Goal: Task Accomplishment & Management: Complete application form

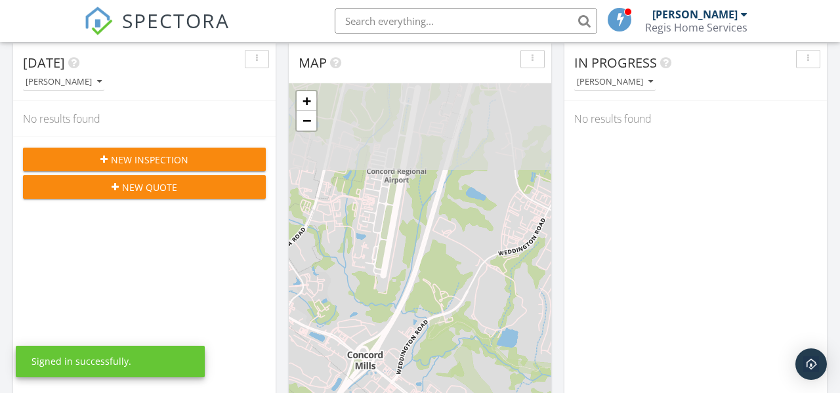
scroll to position [154, 0]
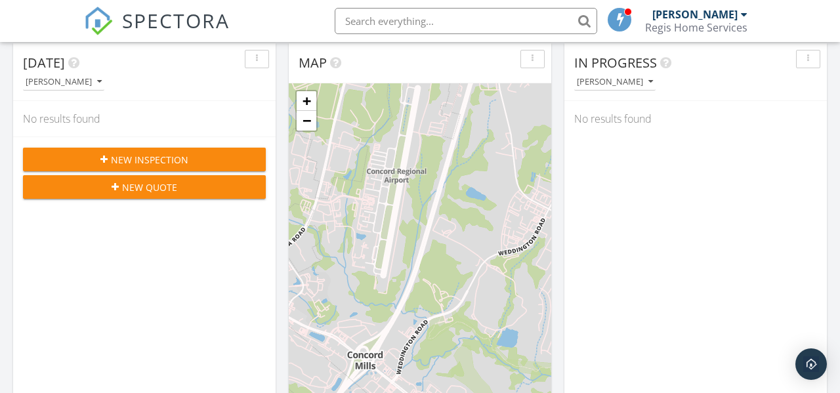
click at [159, 158] on span "New Inspection" at bounding box center [149, 160] width 77 height 14
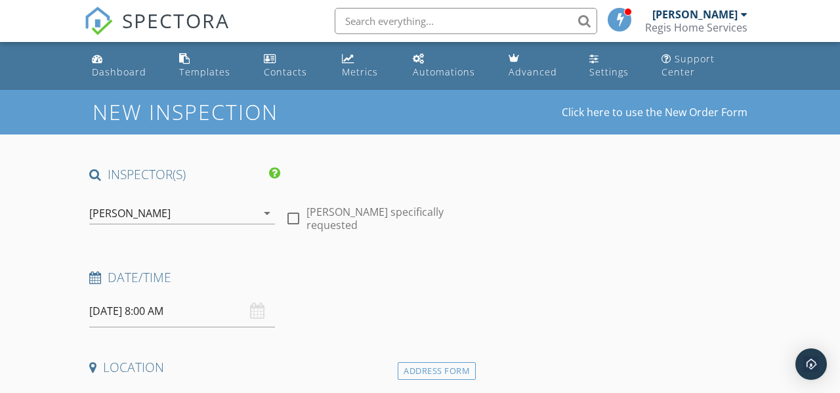
scroll to position [74, 0]
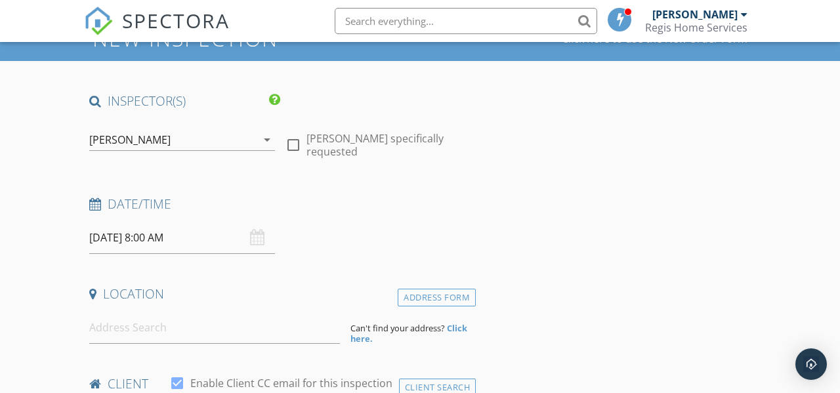
click at [117, 236] on input "09/30/2025 8:00 AM" at bounding box center [182, 238] width 186 height 32
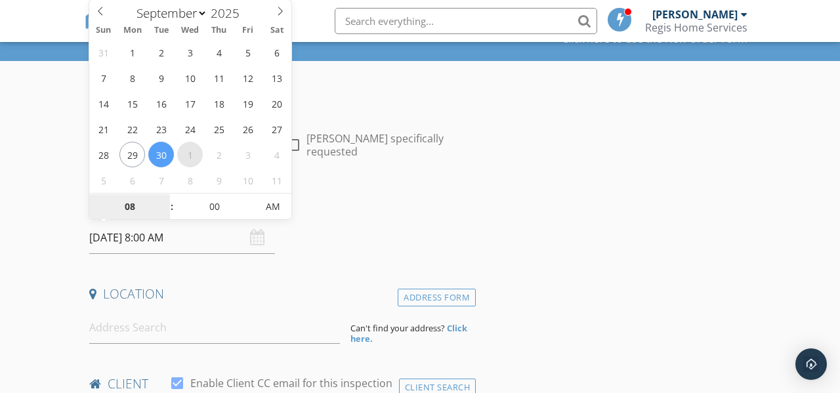
select select "9"
type input "10/01/2025 8:00 AM"
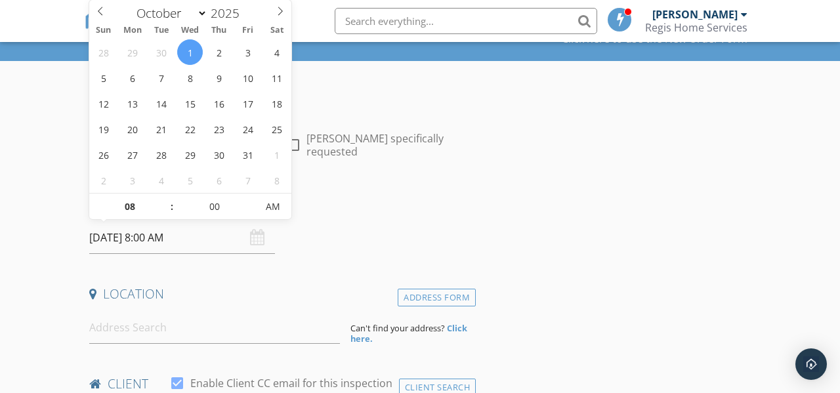
click at [162, 238] on input "10/01/2025 8:00 AM" at bounding box center [182, 238] width 186 height 32
type input "05"
type input "10/01/2025 8:05 AM"
click at [253, 196] on span at bounding box center [249, 200] width 9 height 13
type input "10"
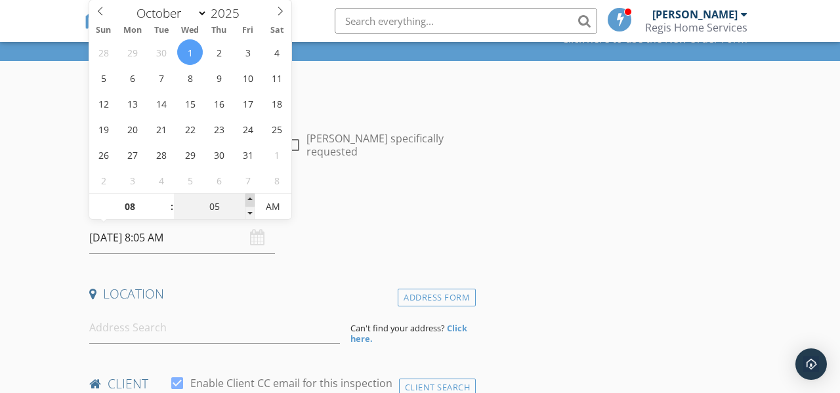
type input "10/01/2025 8:10 AM"
click at [253, 196] on span at bounding box center [249, 200] width 9 height 13
type input "15"
type input "10/01/2025 8:15 AM"
click at [253, 196] on span at bounding box center [249, 200] width 9 height 13
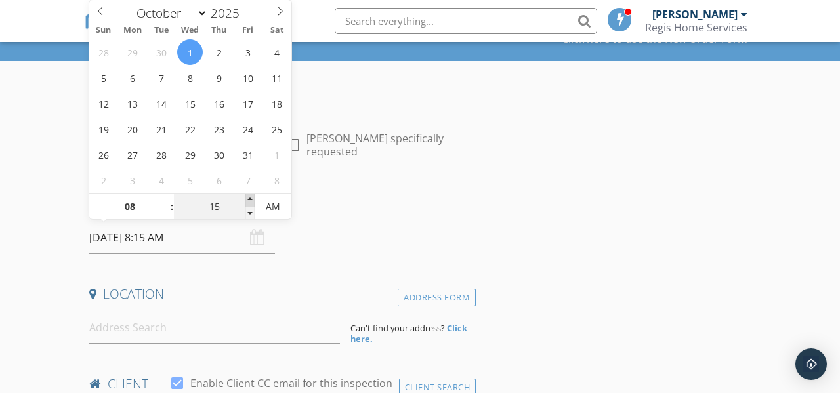
type input "20"
type input "10/01/2025 8:20 AM"
click at [253, 196] on span at bounding box center [249, 200] width 9 height 13
type input "25"
type input "10/01/2025 8:25 AM"
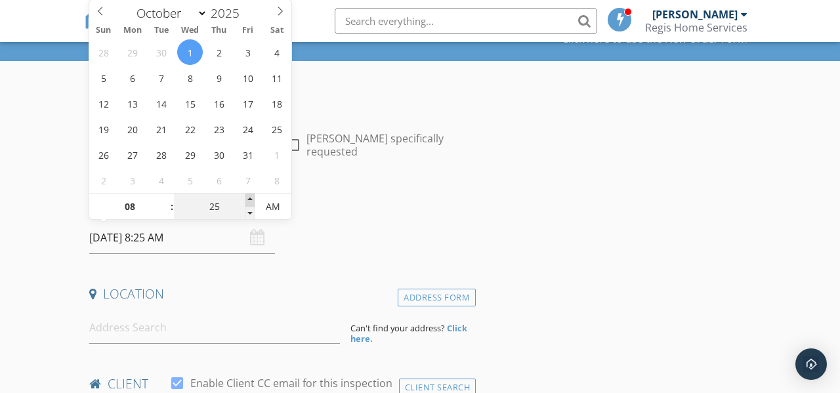
click at [253, 196] on span at bounding box center [249, 200] width 9 height 13
type input "30"
type input "10/01/2025 8:30 AM"
click at [253, 196] on span at bounding box center [249, 200] width 9 height 13
type input "35"
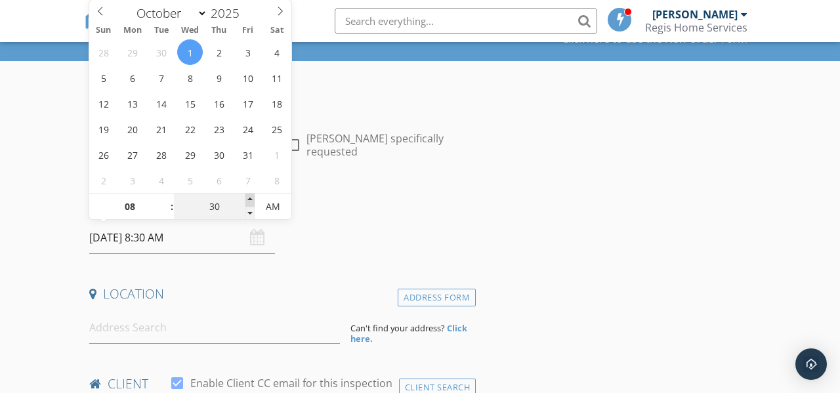
type input "10/01/2025 8:35 AM"
click at [253, 196] on span at bounding box center [249, 200] width 9 height 13
type input "40"
type input "10/01/2025 8:40 AM"
click at [253, 196] on span at bounding box center [249, 200] width 9 height 13
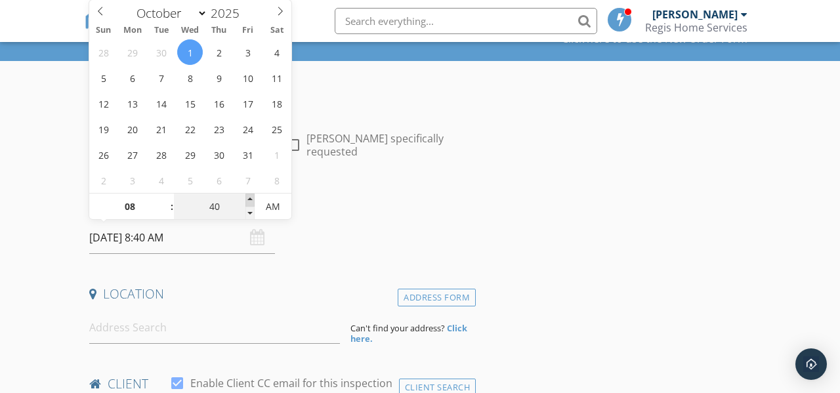
type input "45"
type input "10/01/2025 8:45 AM"
click at [253, 196] on span at bounding box center [249, 200] width 9 height 13
type input "50"
type input "10/01/2025 8:50 AM"
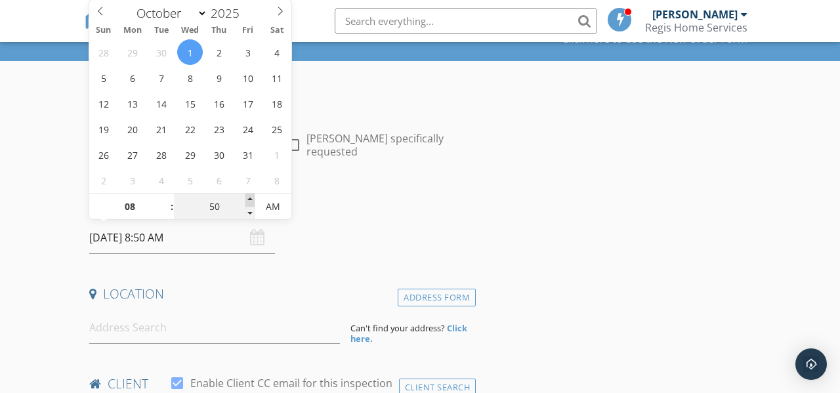
click at [253, 196] on span at bounding box center [249, 200] width 9 height 13
type input "55"
type input "10/01/2025 8:55 AM"
click at [253, 196] on span at bounding box center [249, 200] width 9 height 13
type input "09"
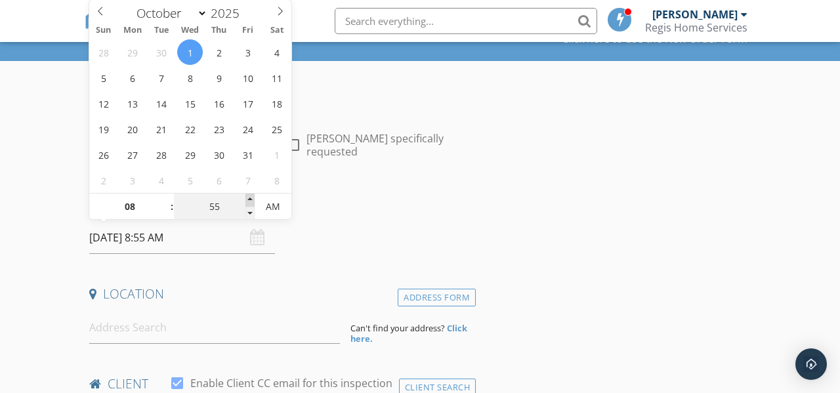
type input "00"
type input "[DATE] 9:00 AM"
click at [253, 196] on span at bounding box center [249, 200] width 9 height 13
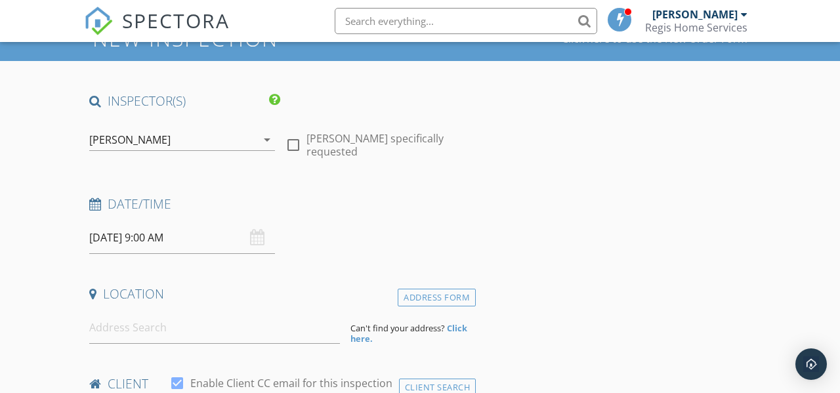
click at [316, 247] on div "Date/Time 10/01/2025 9:00 AM" at bounding box center [280, 225] width 392 height 58
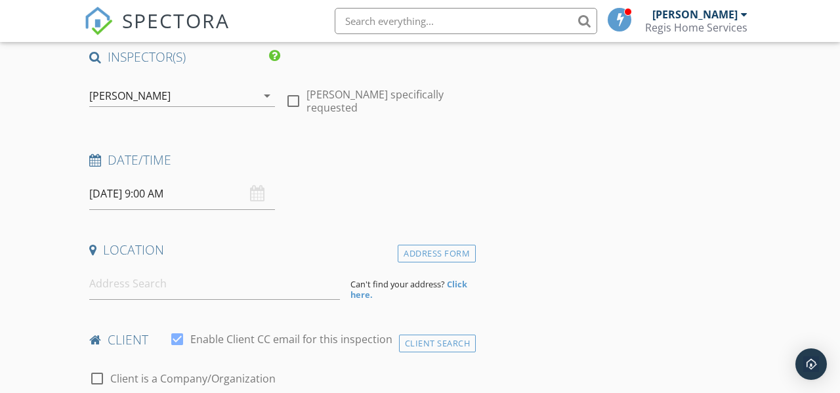
scroll to position [118, 0]
click at [116, 276] on input at bounding box center [214, 283] width 251 height 32
paste input "2985 BALLS MILL RD NORTH WILKESBORO NC 28659"
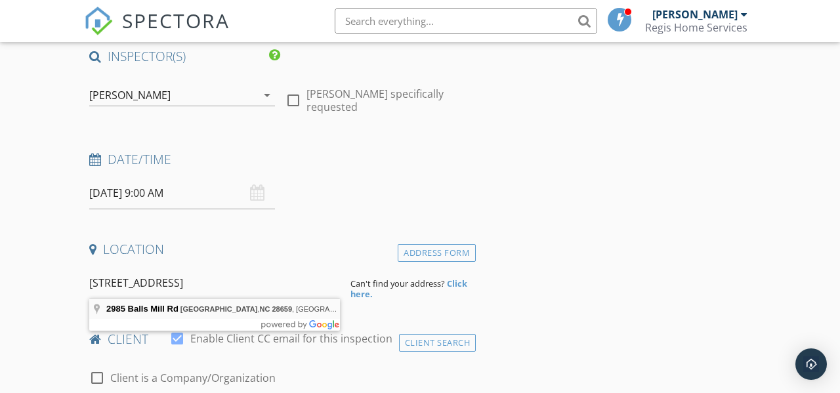
type input "2985 Balls Mill Rd, North Wilkesboro, NC 28659, USA"
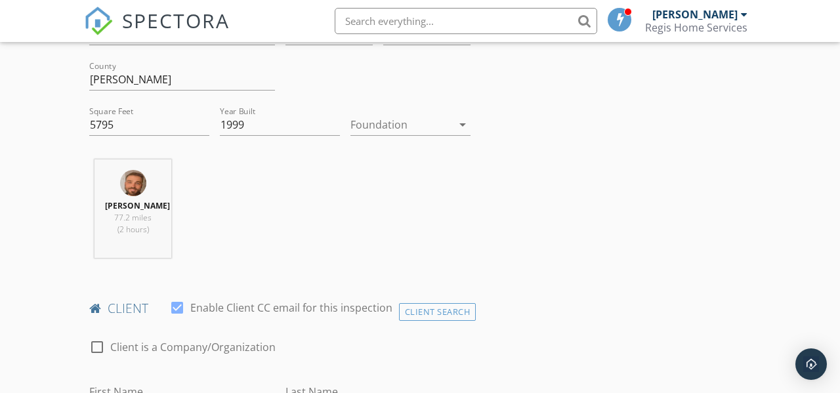
scroll to position [415, 0]
click at [425, 128] on div at bounding box center [401, 127] width 102 height 21
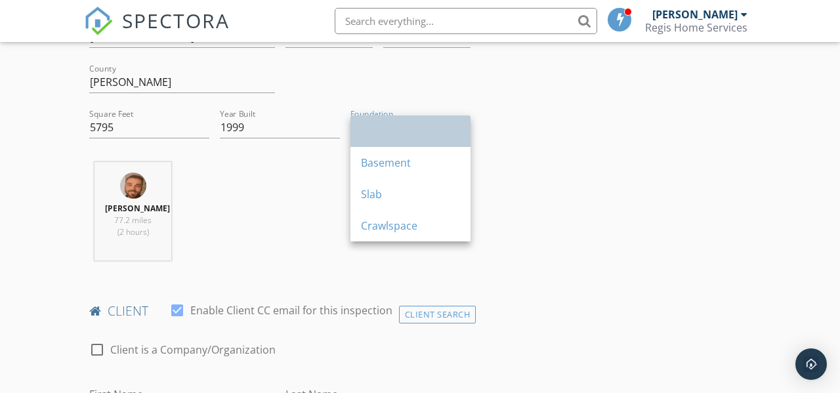
click at [411, 122] on div at bounding box center [410, 132] width 99 height 32
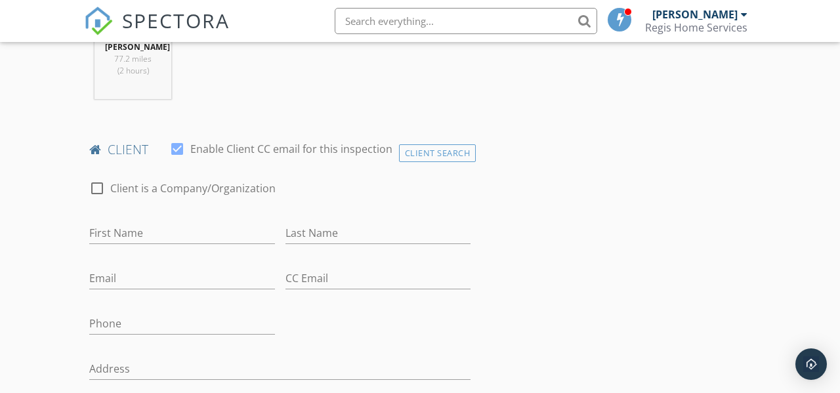
scroll to position [578, 0]
type input "[PERSON_NAME]"
paste input "Kozlowkski"
type input "Kozlowkski"
click at [139, 268] on input "Email" at bounding box center [182, 277] width 186 height 22
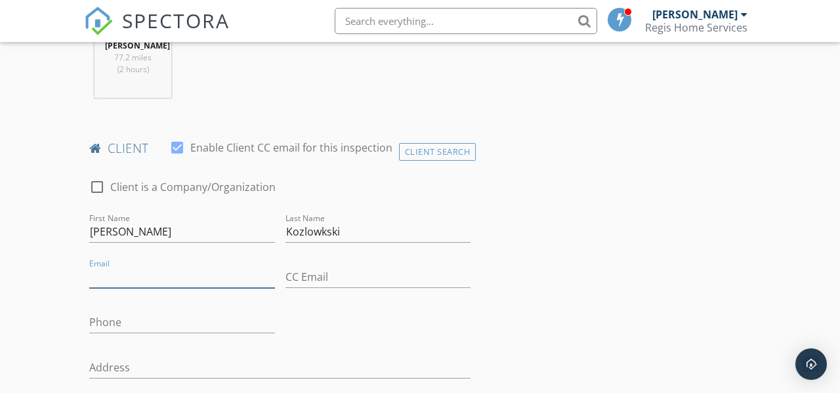
paste input "[PERSON_NAME][EMAIL_ADDRESS][DOMAIN_NAME]"
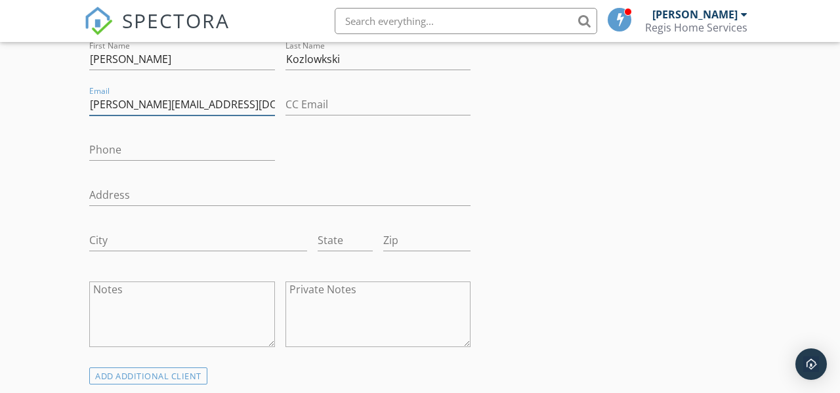
scroll to position [759, 0]
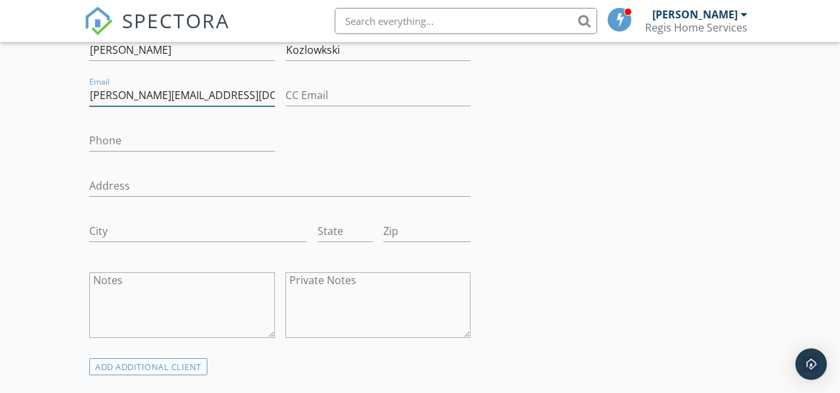
type input "[PERSON_NAME][EMAIL_ADDRESS][DOMAIN_NAME]"
paste input "170-477-6080"
type input "170-477-6080"
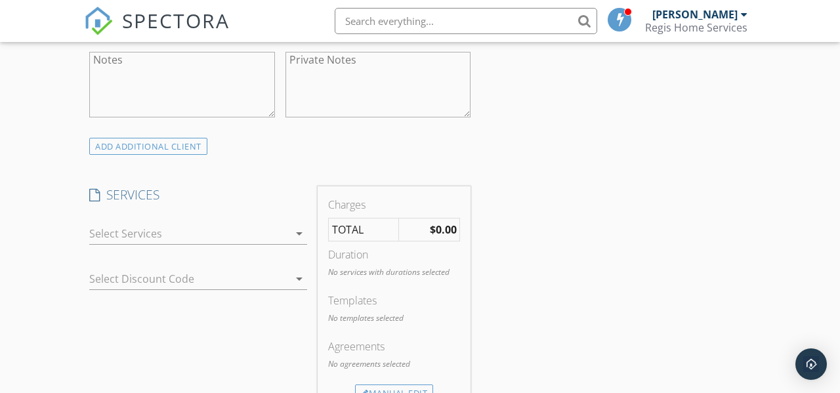
scroll to position [984, 0]
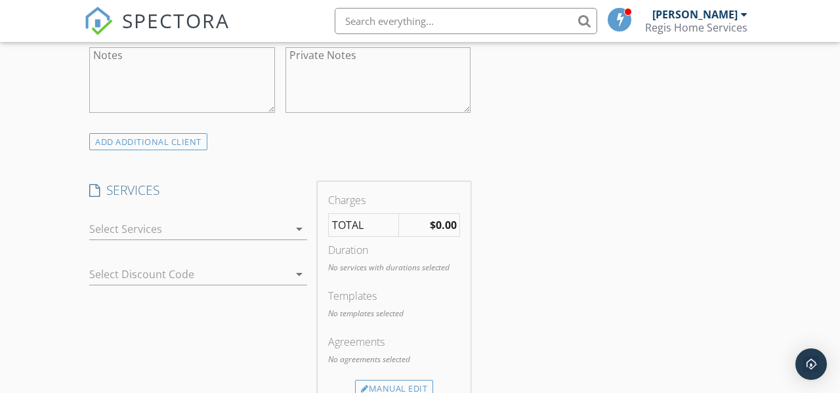
click at [209, 228] on div at bounding box center [189, 229] width 200 height 21
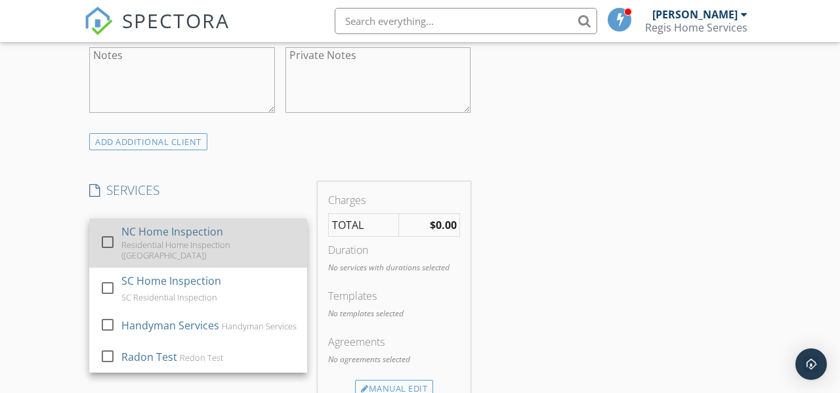
click at [107, 231] on div at bounding box center [107, 242] width 22 height 22
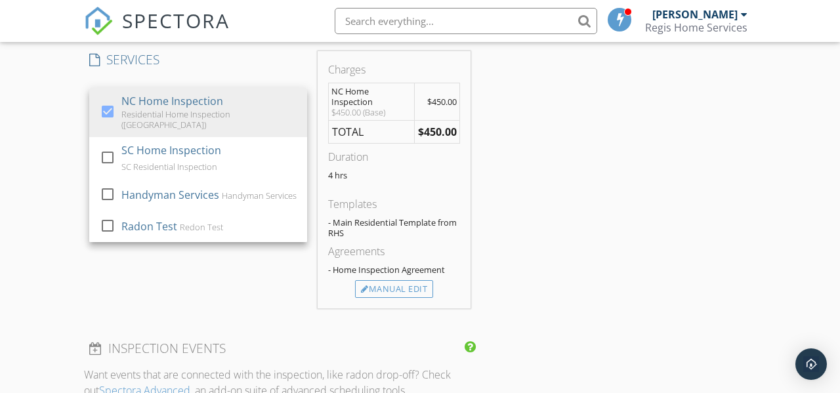
scroll to position [1119, 0]
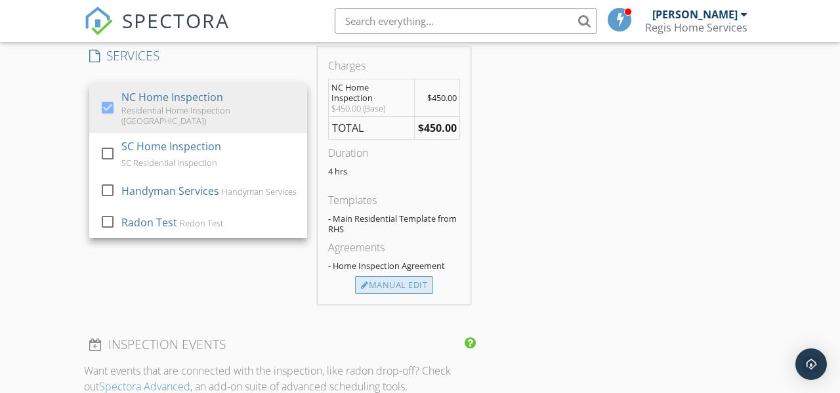
click at [390, 280] on div "Manual Edit" at bounding box center [394, 285] width 78 height 18
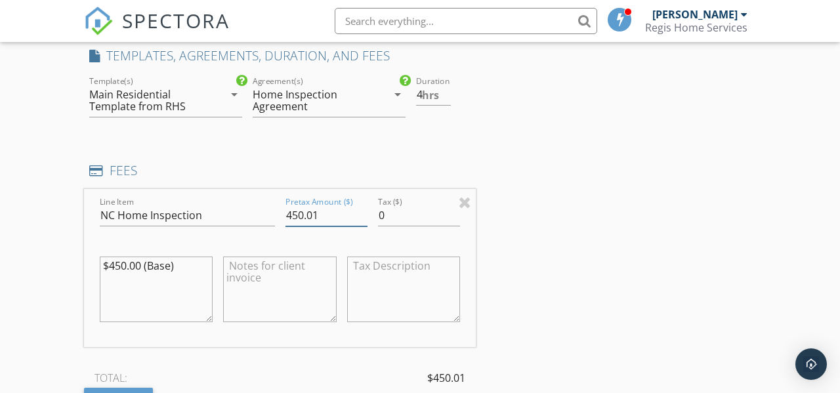
click at [364, 209] on input "450.01" at bounding box center [326, 216] width 82 height 22
click at [364, 209] on input "450.02" at bounding box center [326, 216] width 82 height 22
click at [364, 209] on input "450.03" at bounding box center [326, 216] width 82 height 22
click at [364, 209] on input "450.04" at bounding box center [326, 216] width 82 height 22
click at [364, 209] on input "450.06" at bounding box center [326, 216] width 82 height 22
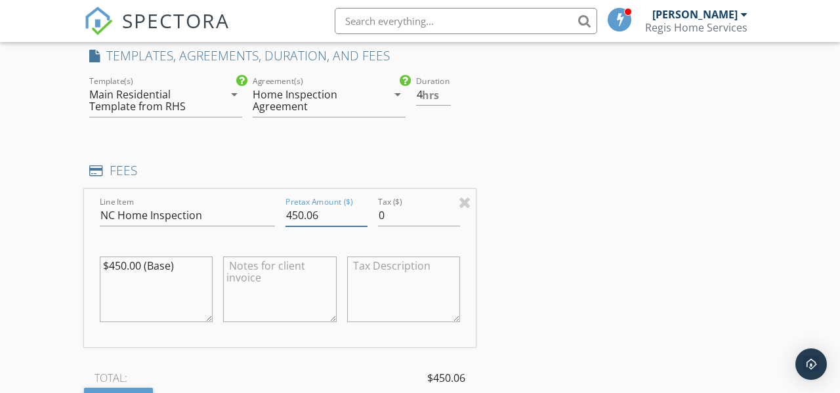
drag, startPoint x: 326, startPoint y: 213, endPoint x: 269, endPoint y: 205, distance: 56.9
click at [269, 205] on div "Line Item NC Home Inspection Pretax Amount ($) 450.06 Tax ($) 0 $450.00 (Base)" at bounding box center [280, 268] width 392 height 158
type input "900"
click at [520, 230] on div "INSPECTOR(S) check_box Ryan Regis PRIMARY Ryan Regis arrow_drop_down check_box_…" at bounding box center [420, 217] width 672 height 2340
drag, startPoint x: 188, startPoint y: 263, endPoint x: 95, endPoint y: 255, distance: 93.5
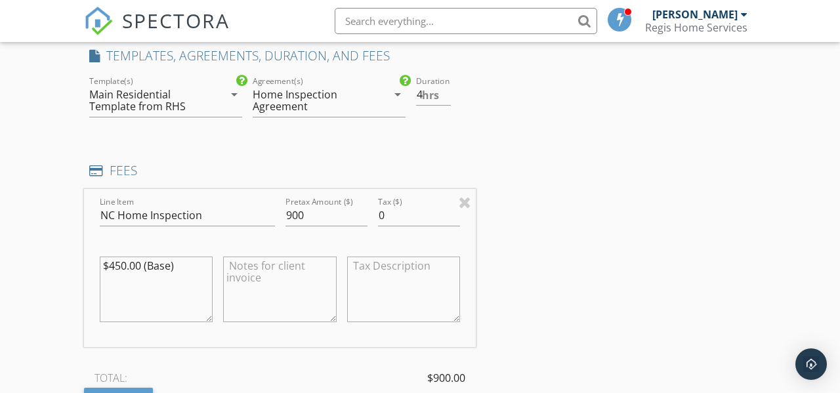
click at [95, 255] on div "$450.00 (Base)" at bounding box center [156, 291] width 123 height 102
type textarea "9"
type textarea "$900"
click at [551, 327] on div "INSPECTOR(S) check_box Ryan Regis PRIMARY Ryan Regis arrow_drop_down check_box_…" at bounding box center [420, 217] width 672 height 2340
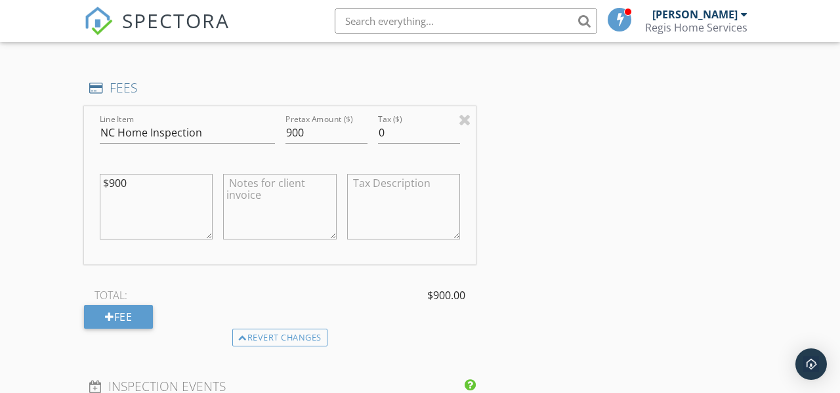
scroll to position [1139, 0]
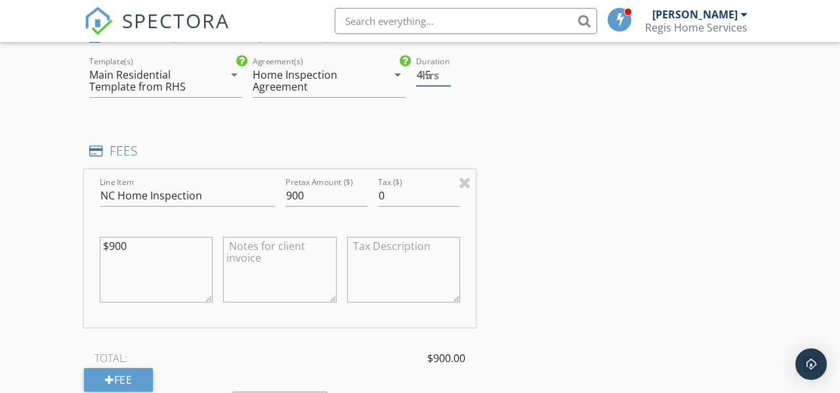
click at [446, 66] on input "4.5" at bounding box center [433, 75] width 35 height 22
click at [446, 72] on input "5" at bounding box center [433, 75] width 35 height 22
type input "5.5"
click at [446, 72] on input "5.5" at bounding box center [433, 75] width 35 height 22
click at [476, 118] on div "INSPECTOR(S) check_box Ryan Regis PRIMARY Ryan Regis arrow_drop_down check_box_…" at bounding box center [280, 158] width 392 height 2263
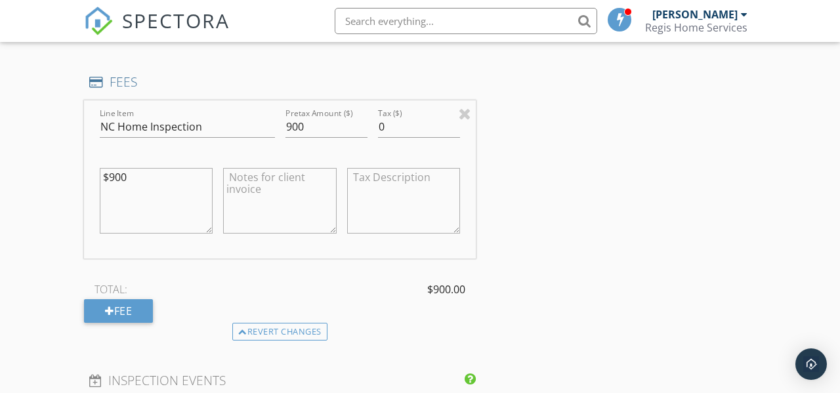
scroll to position [1213, 0]
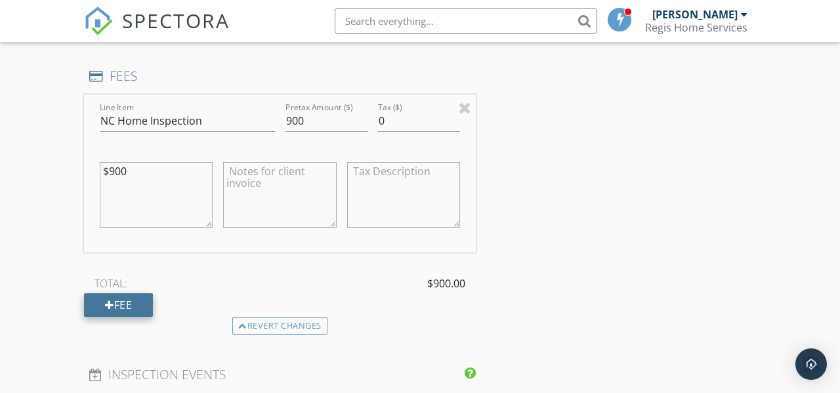
click at [134, 301] on div "Fee" at bounding box center [118, 305] width 69 height 24
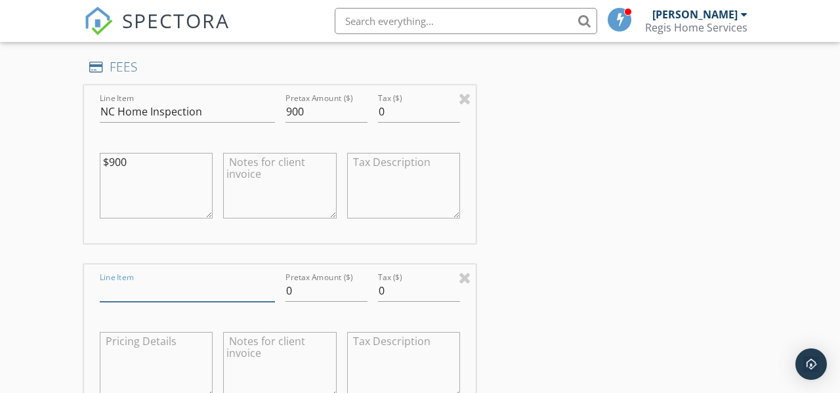
scroll to position [1225, 0]
click at [229, 287] on input "Line Item" at bounding box center [187, 289] width 175 height 22
click at [272, 285] on input "Line Item" at bounding box center [187, 289] width 175 height 22
click at [230, 283] on input "Line Item" at bounding box center [187, 289] width 175 height 22
type input "R"
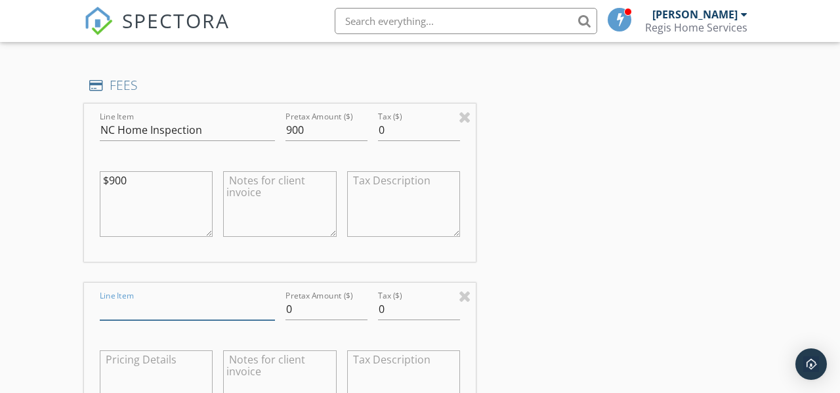
scroll to position [1175, 0]
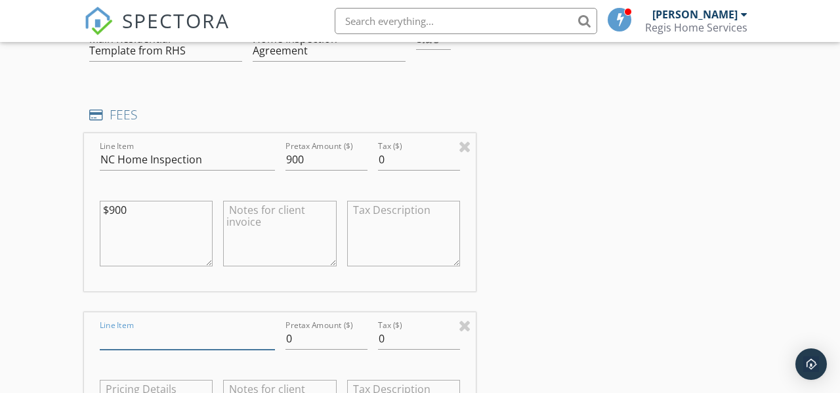
click at [270, 333] on input "Line Item" at bounding box center [187, 339] width 175 height 22
click at [216, 335] on input "Line Item" at bounding box center [187, 339] width 175 height 22
click at [86, 268] on div "Line Item NC Home Inspection Pretax Amount ($) 900 Tax ($) 0 $900" at bounding box center [280, 212] width 392 height 158
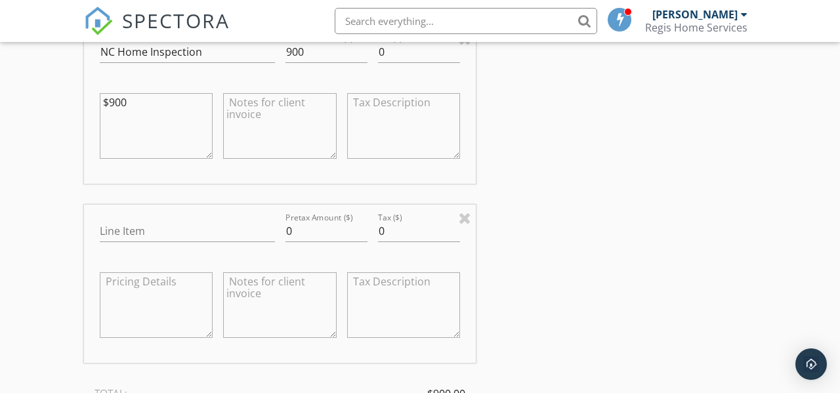
scroll to position [1282, 0]
click at [128, 221] on input "Line Item" at bounding box center [187, 232] width 175 height 22
drag, startPoint x: 152, startPoint y: 226, endPoint x: 83, endPoint y: 217, distance: 69.4
click at [83, 217] on div "New Inspection Click here to use the New Order Form INSPECTOR(S) check_box Ryan…" at bounding box center [420, 121] width 840 height 2626
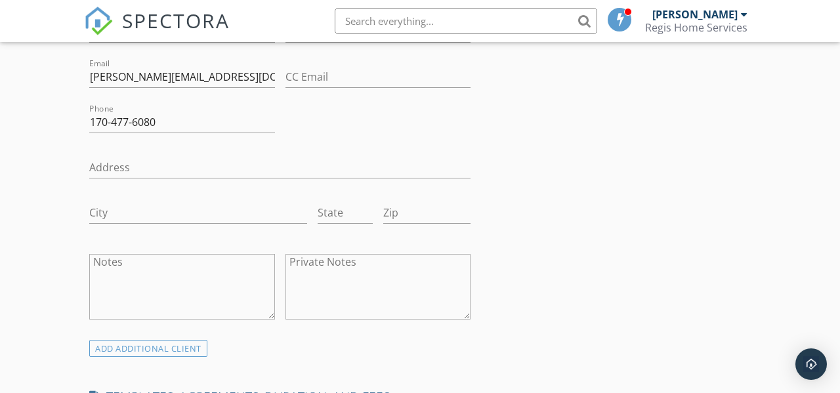
scroll to position [802, 0]
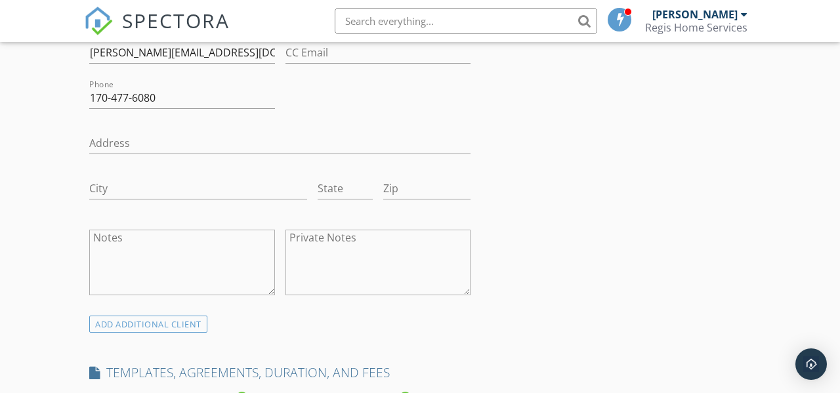
type input "Radon"
click at [93, 98] on input "170-477-6080" at bounding box center [182, 98] width 186 height 22
type input "704-776-080"
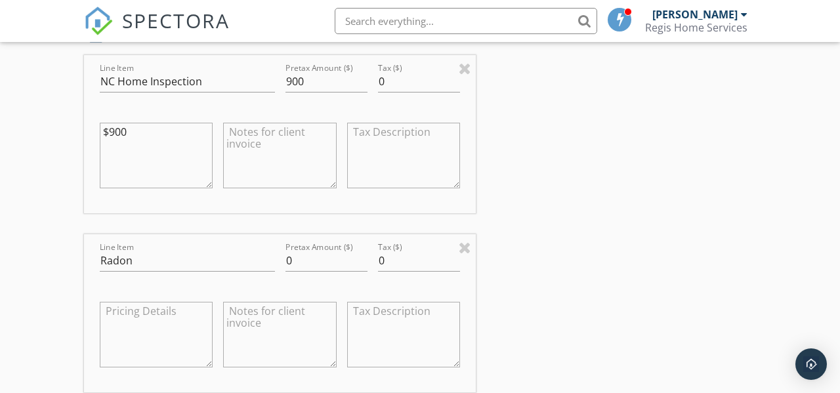
scroll to position [1267, 0]
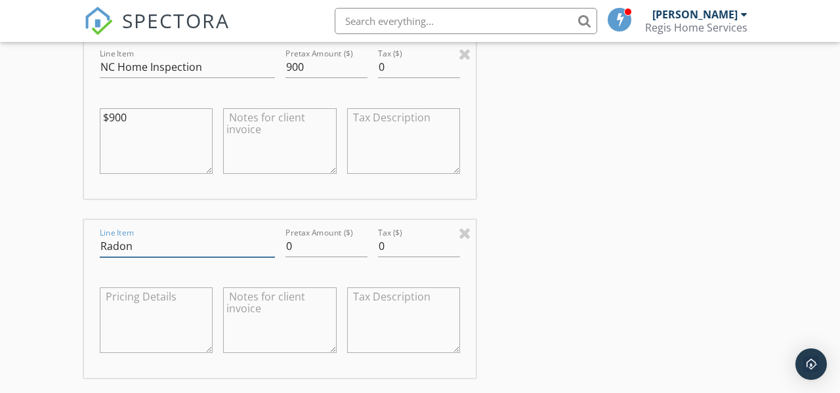
click at [186, 245] on input "Radon" at bounding box center [187, 247] width 175 height 22
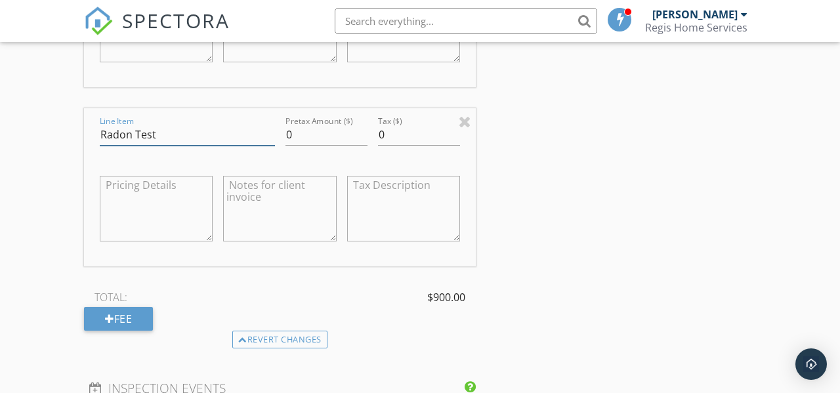
scroll to position [1390, 0]
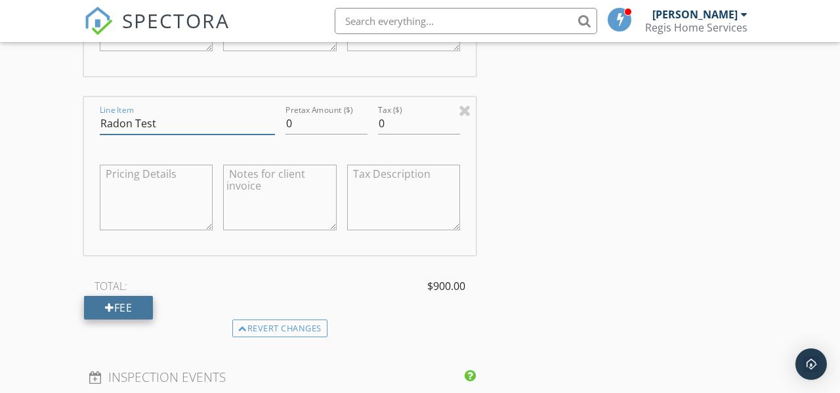
type input "Radon Test"
click at [128, 301] on div "Fee" at bounding box center [118, 308] width 69 height 24
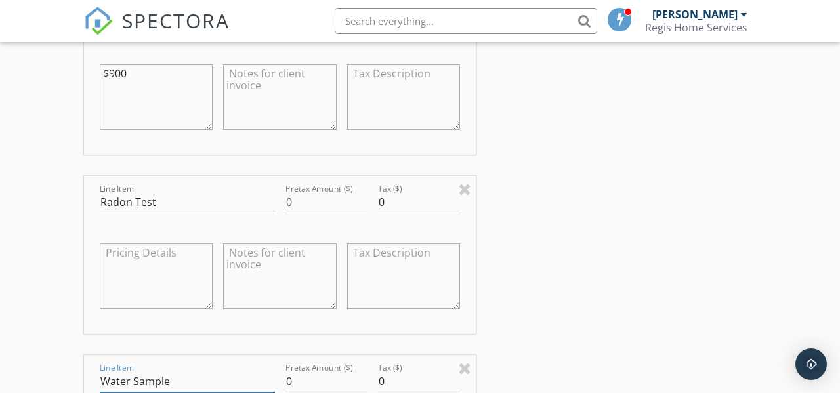
scroll to position [1311, 0]
type input "Water Sample"
click at [312, 204] on input "0" at bounding box center [326, 203] width 82 height 22
type input "0"
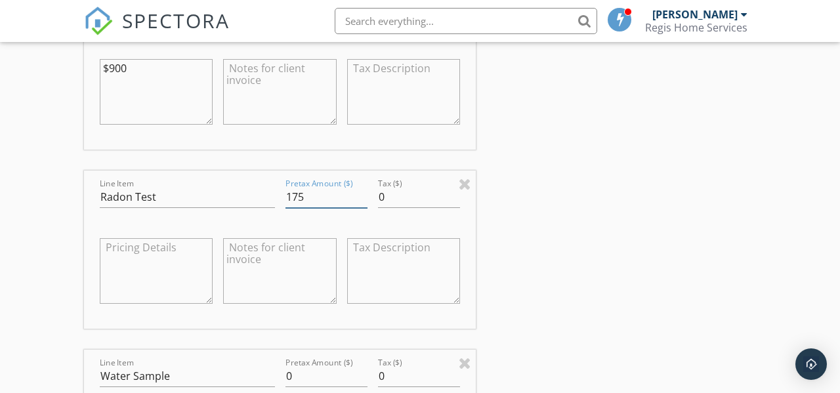
type input "175"
click at [668, 198] on div "INSPECTOR(S) check_box Ryan Regis PRIMARY Ryan Regis arrow_drop_down check_box_…" at bounding box center [420, 199] width 672 height 2699
click at [152, 255] on textarea at bounding box center [156, 271] width 113 height 66
click at [105, 242] on textarea "175" at bounding box center [156, 271] width 113 height 66
type textarea "$175"
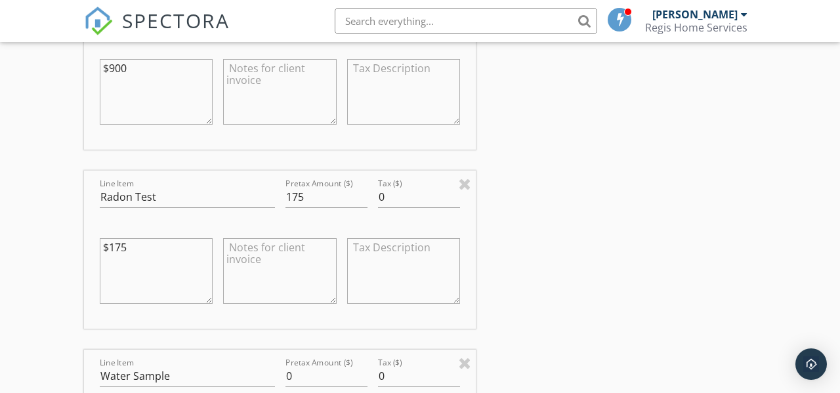
click at [530, 254] on div "INSPECTOR(S) check_box Ryan Regis PRIMARY Ryan Regis arrow_drop_down check_box_…" at bounding box center [420, 199] width 672 height 2699
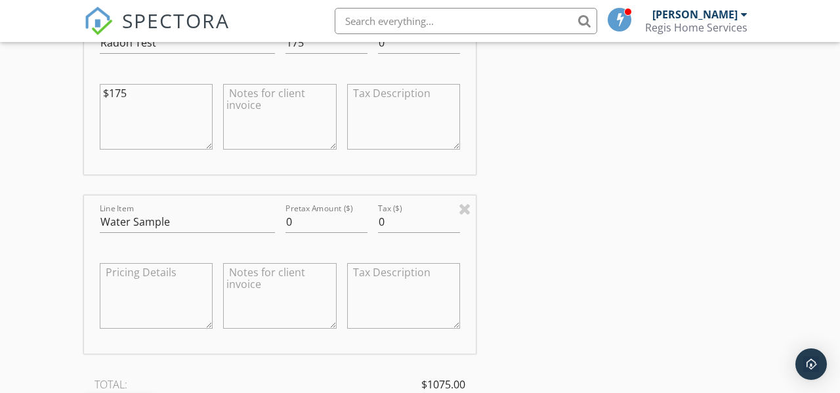
scroll to position [1469, 0]
click at [324, 221] on input "0" at bounding box center [326, 224] width 82 height 22
type input "0"
type input "250"
click at [144, 295] on textarea at bounding box center [156, 297] width 113 height 66
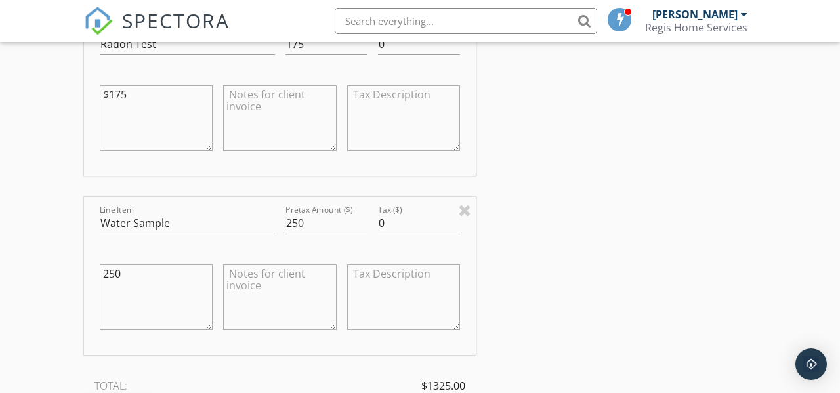
type textarea "250"
click at [625, 274] on div "INSPECTOR(S) check_box Ryan Regis PRIMARY Ryan Regis arrow_drop_down check_box_…" at bounding box center [420, 46] width 672 height 2699
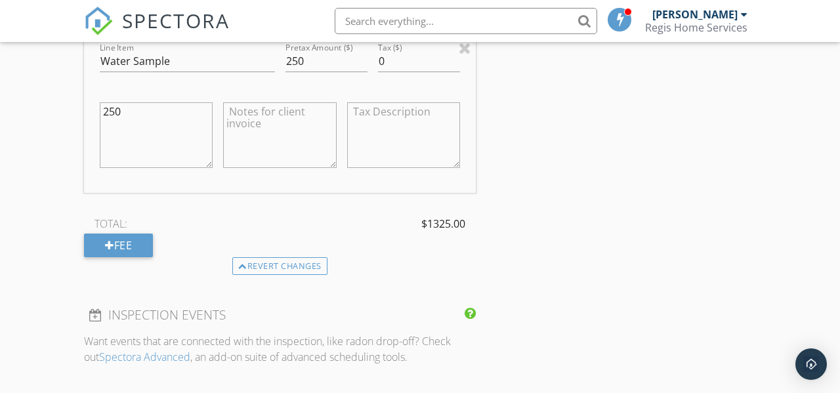
scroll to position [1632, 0]
click at [137, 238] on div "Fee" at bounding box center [118, 245] width 69 height 24
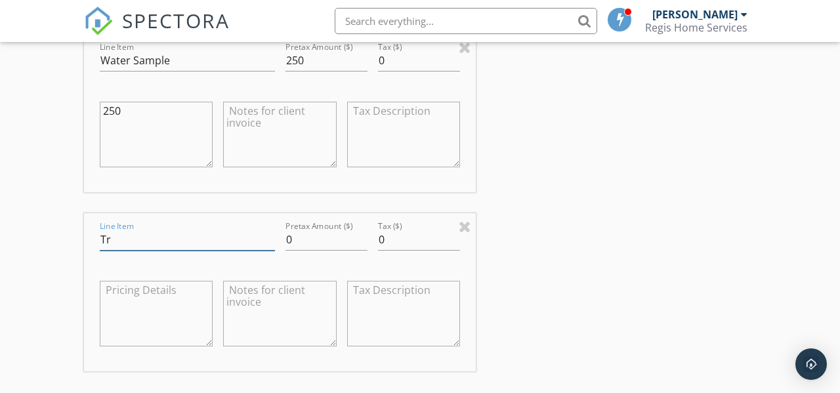
type input "T"
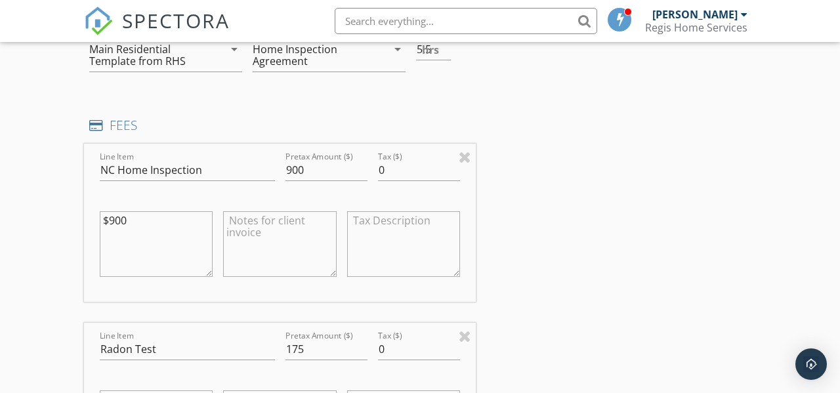
scroll to position [1074, 0]
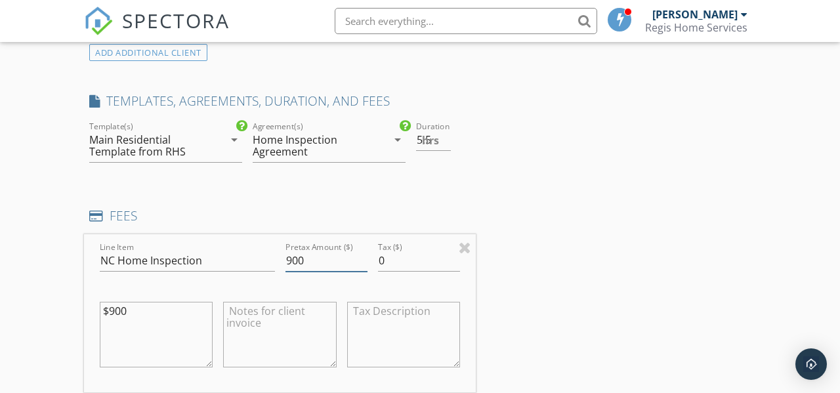
click at [311, 257] on input "900" at bounding box center [326, 261] width 82 height 22
type input "1600"
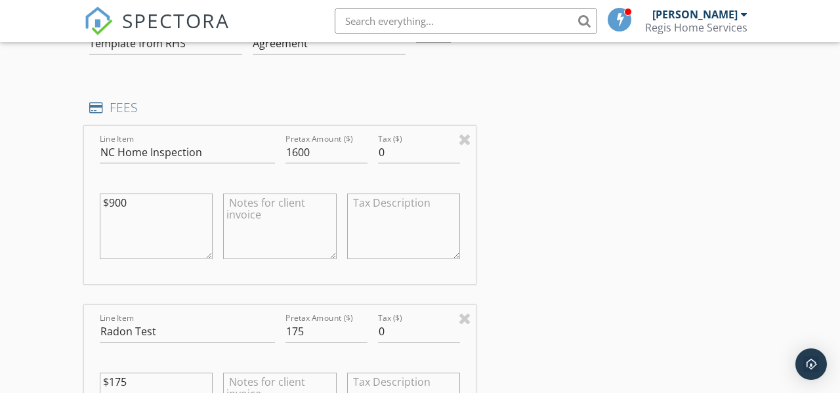
scroll to position [1183, 0]
click at [135, 201] on textarea "$900" at bounding box center [156, 225] width 113 height 66
drag, startPoint x: 171, startPoint y: 215, endPoint x: 79, endPoint y: 172, distance: 101.3
click at [79, 172] on div "New Inspection Click here to use the New Order Form INSPECTOR(S) check_box Ryan…" at bounding box center [420, 399] width 840 height 2985
type textarea "Home Inspection Radon Test Water Sample"
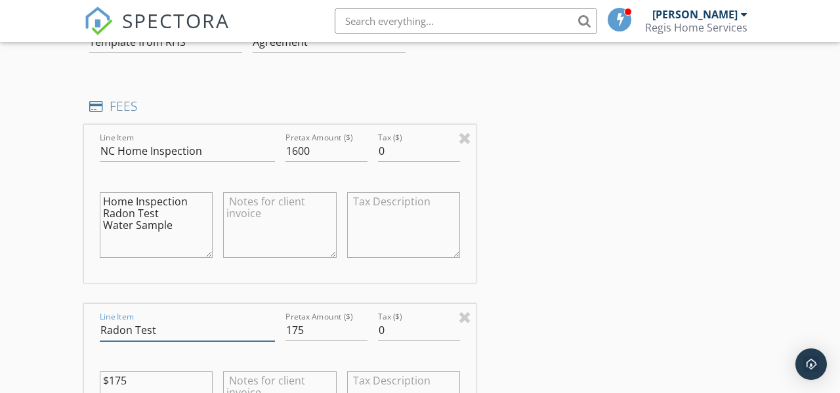
drag, startPoint x: 215, startPoint y: 335, endPoint x: 72, endPoint y: 328, distance: 142.6
click at [72, 328] on div "New Inspection Click here to use the New Order Form INSPECTOR(S) check_box Ryan…" at bounding box center [420, 399] width 840 height 2985
click at [463, 314] on div at bounding box center [465, 317] width 12 height 16
type input "Water Sample"
type input "250"
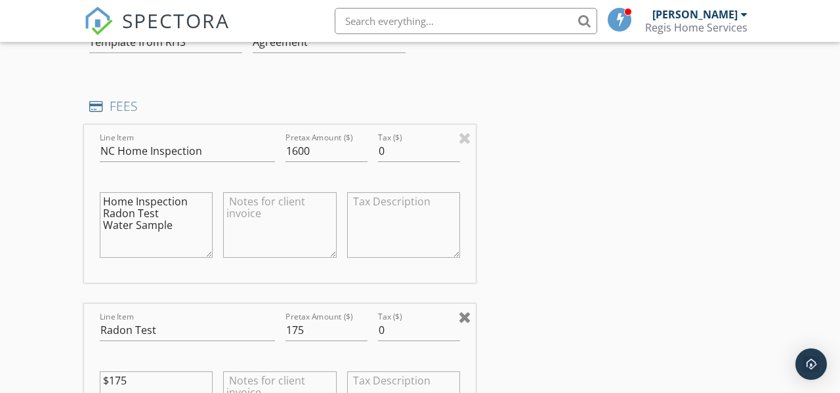
type textarea "250"
type input "0"
click at [463, 314] on div at bounding box center [465, 317] width 12 height 16
type input "0"
click at [463, 314] on div at bounding box center [465, 317] width 12 height 16
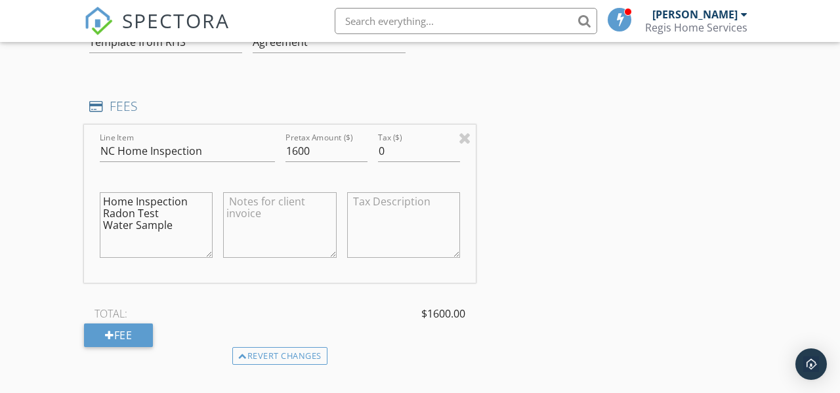
click at [104, 226] on textarea "Home Inspection Radon Test Water Sample" at bounding box center [156, 225] width 113 height 66
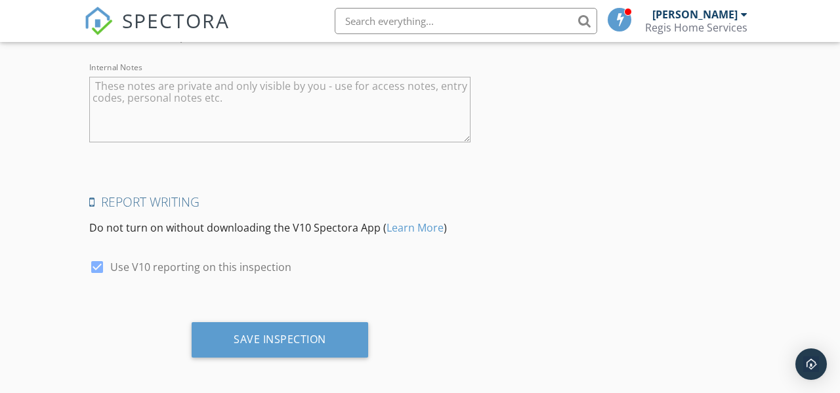
scroll to position [2138, 0]
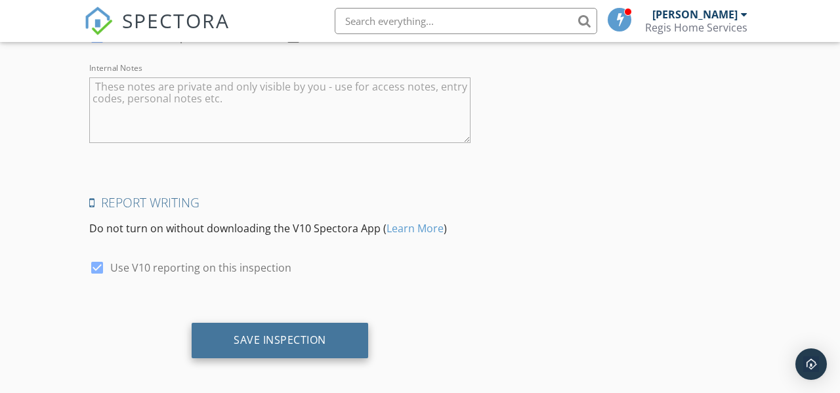
type textarea "Home Inspection Radon Test Well Water Sample"
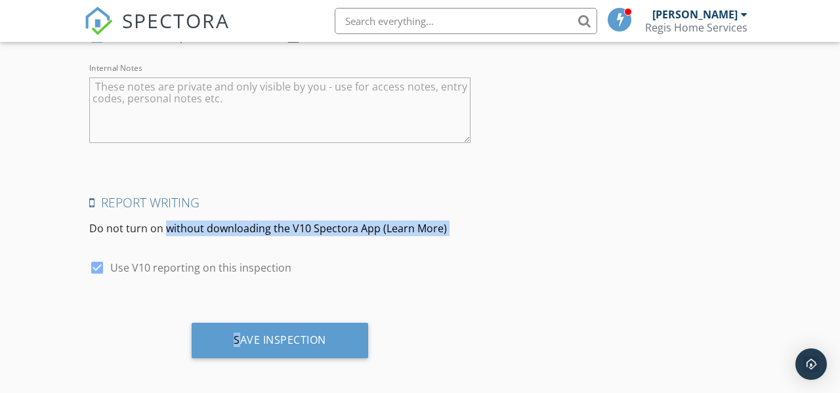
drag, startPoint x: 238, startPoint y: 330, endPoint x: 190, endPoint y: 210, distance: 129.1
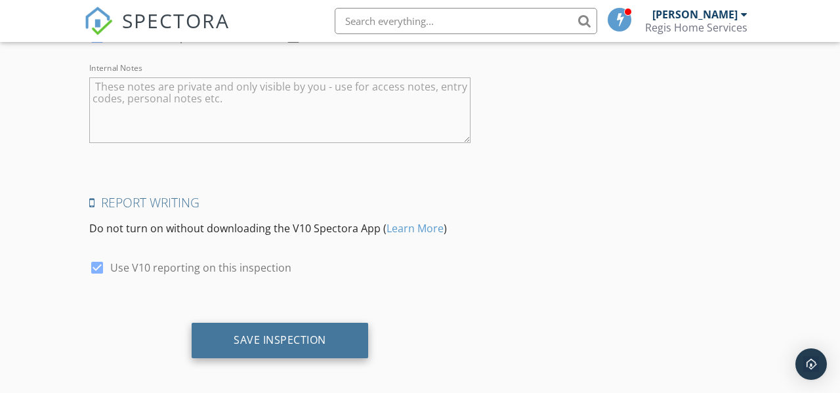
click at [245, 337] on div "Save Inspection" at bounding box center [280, 339] width 93 height 13
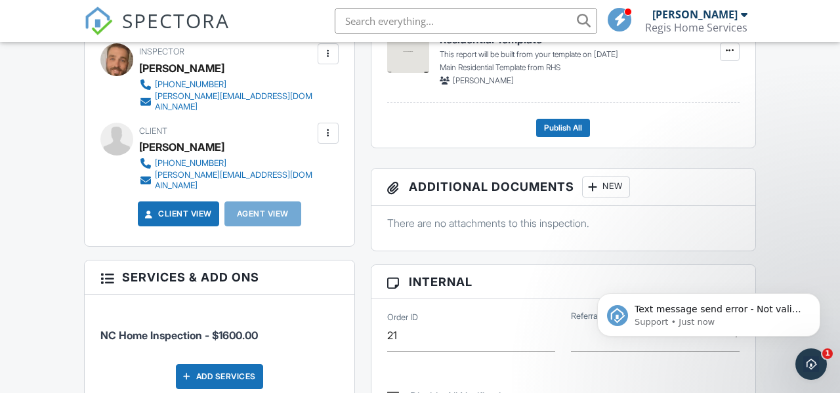
scroll to position [419, 0]
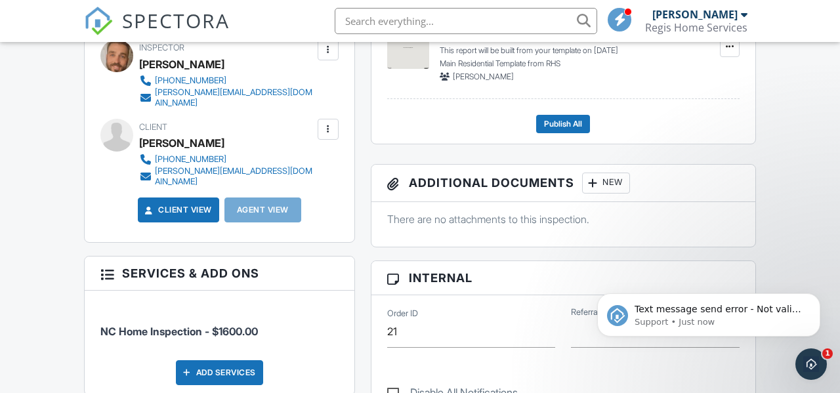
click at [332, 136] on div at bounding box center [328, 129] width 13 height 13
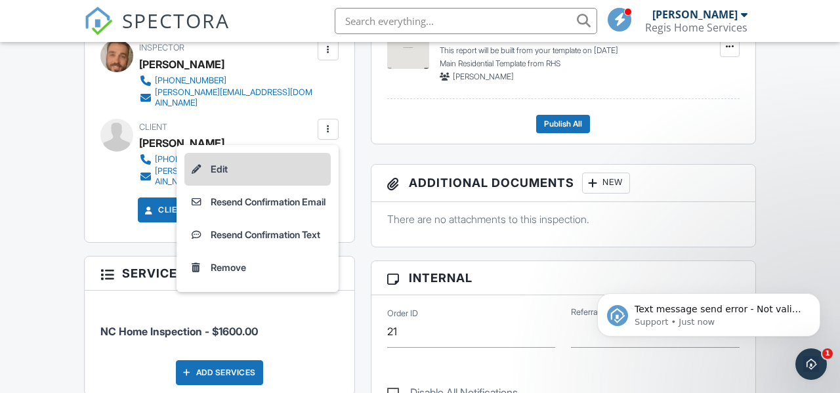
click at [248, 177] on li "Edit" at bounding box center [257, 169] width 146 height 33
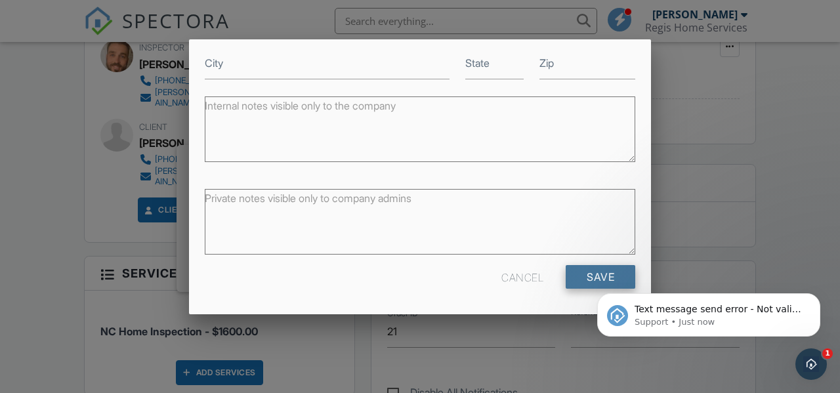
scroll to position [282, 0]
type input "704-776-0803"
click at [581, 270] on html "Text message send error - Not valid number: 704-776-080 -> . Please correct the…" at bounding box center [709, 312] width 263 height 92
click at [578, 280] on html "Text message send error - Not valid number: 704-776-080 -> . Please correct the…" at bounding box center [709, 312] width 263 height 92
click at [595, 275] on body "Text message send error - Not valid number: 704-776-080 -> . Please correct the…" at bounding box center [709, 311] width 252 height 81
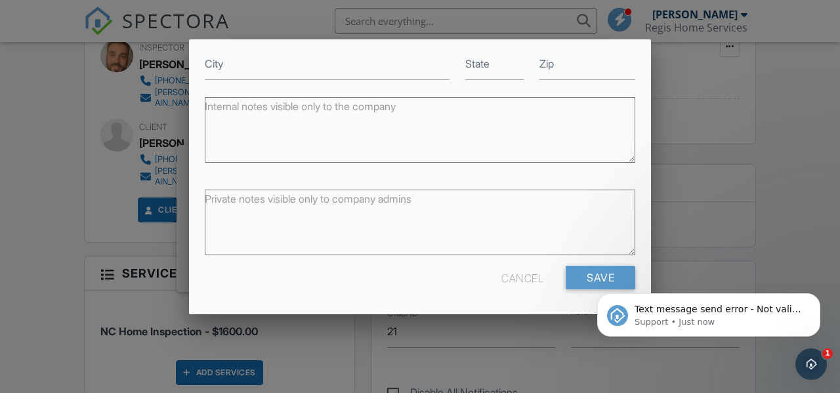
click at [598, 276] on div "Text message send error - Not valid number: 704-776-080 -> . Please correct the…" at bounding box center [709, 255] width 242 height 164
click at [590, 276] on body "Text message send error - Not valid number: 704-776-080 -> . Please correct the…" at bounding box center [709, 311] width 252 height 81
click at [603, 277] on body "Text message send error - Not valid number: 704-776-080 -> . Please correct the…" at bounding box center [709, 311] width 252 height 81
click at [516, 268] on div "Cancel" at bounding box center [522, 278] width 42 height 24
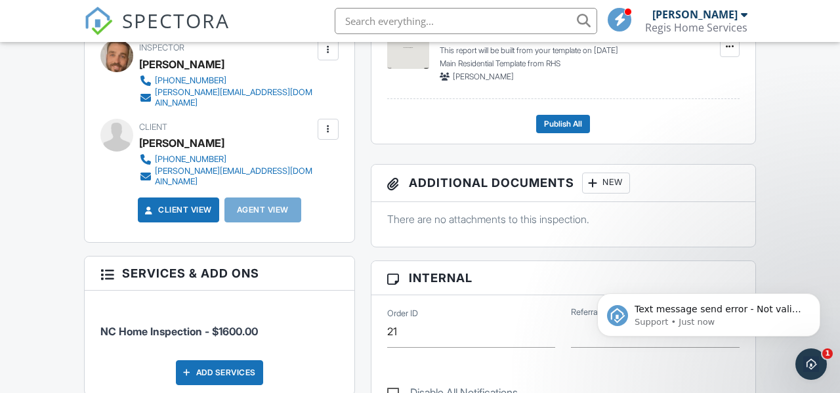
click at [327, 131] on div at bounding box center [328, 129] width 13 height 13
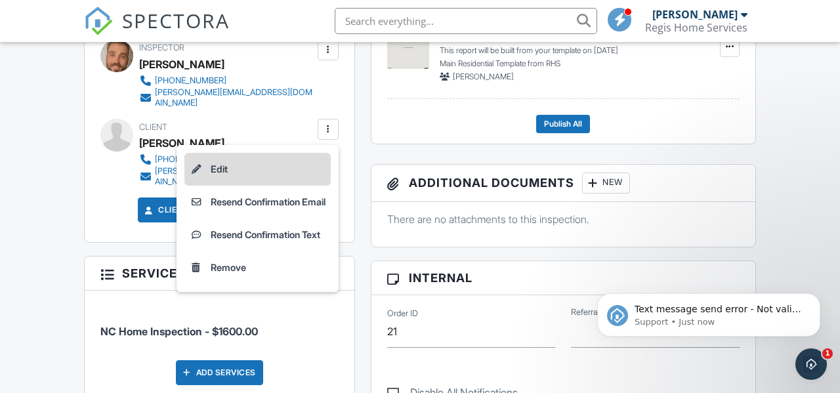
click at [203, 174] on li "Edit" at bounding box center [257, 169] width 146 height 33
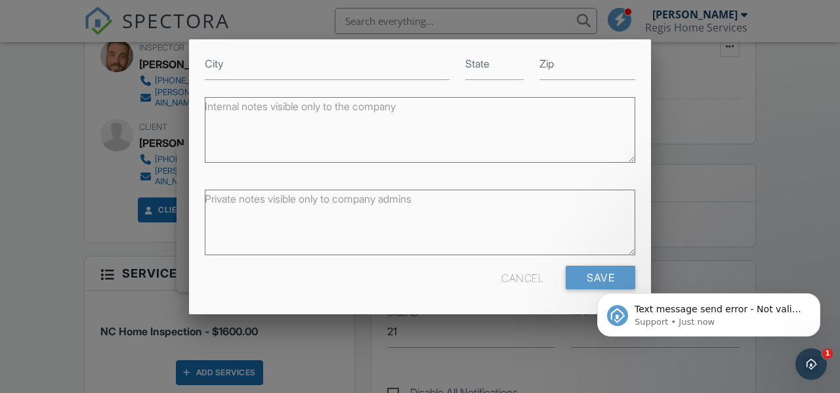
click at [578, 271] on html "Text message send error - Not valid number: 704-776-080 -> . Please correct the…" at bounding box center [709, 312] width 263 height 92
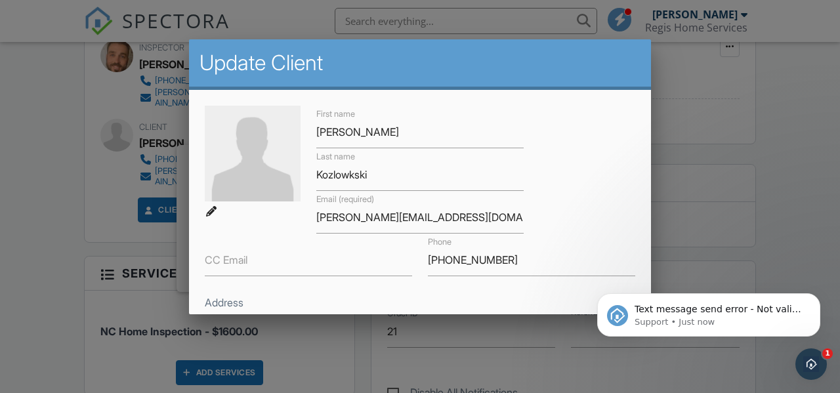
scroll to position [0, 0]
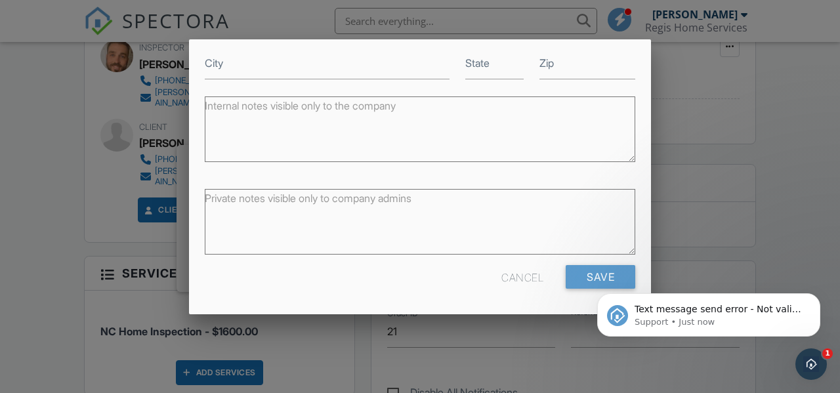
click at [746, 112] on div at bounding box center [420, 180] width 840 height 492
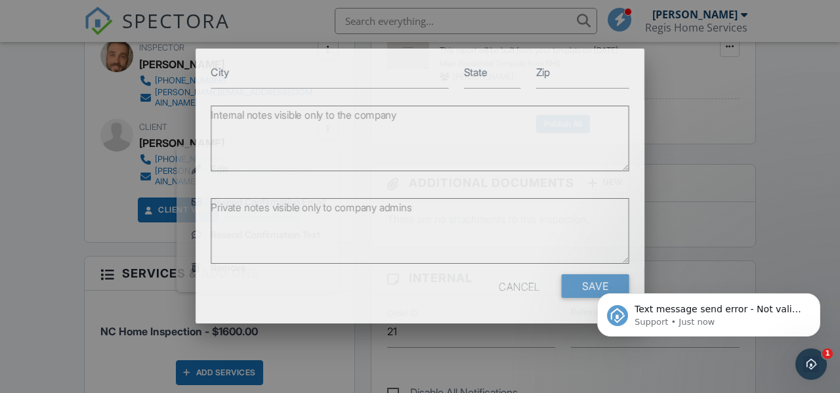
scroll to position [282, 0]
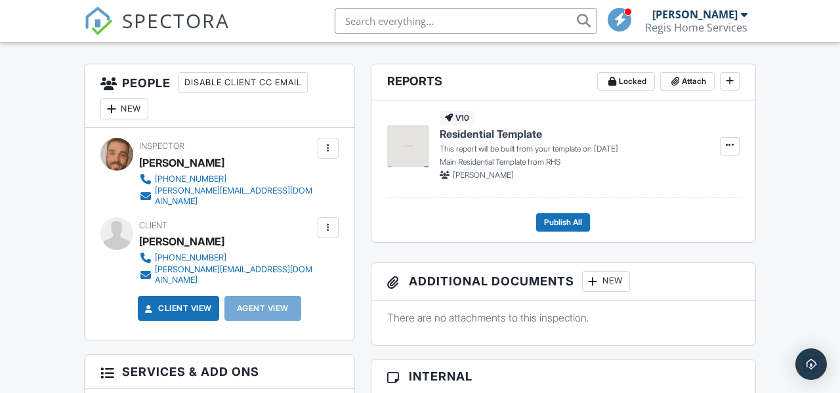
scroll to position [323, 0]
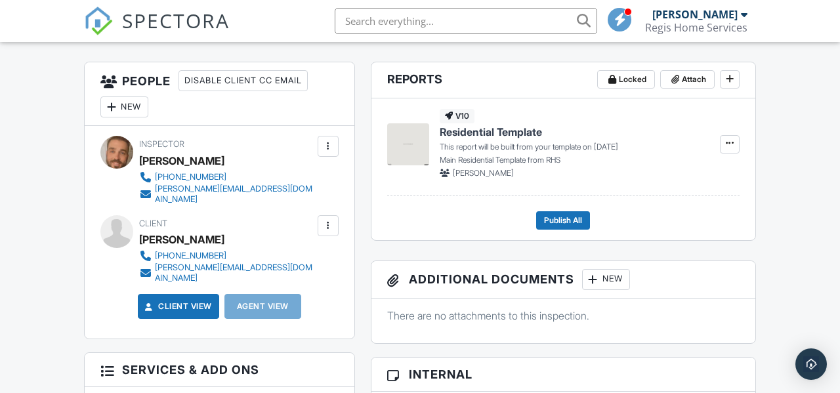
click at [331, 230] on div at bounding box center [328, 225] width 13 height 13
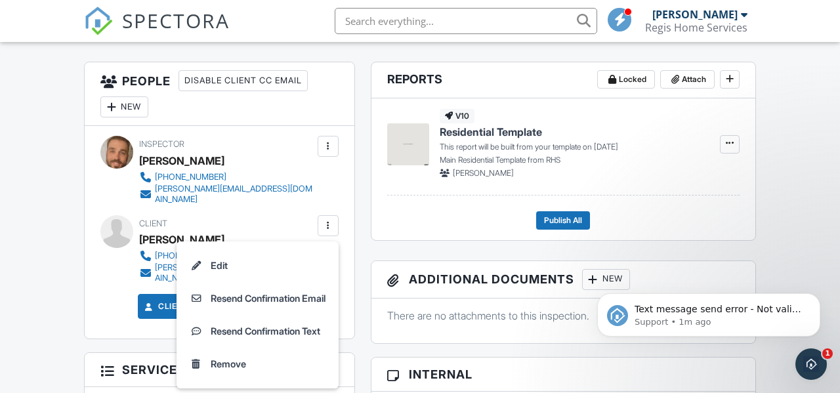
scroll to position [0, 0]
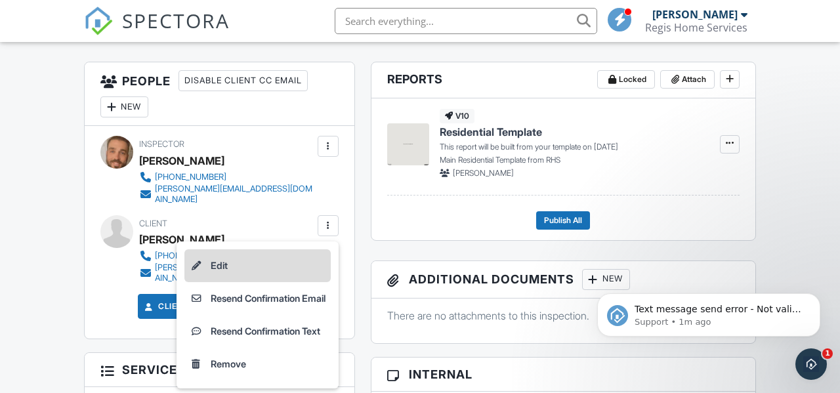
click at [245, 272] on li "Edit" at bounding box center [257, 265] width 146 height 33
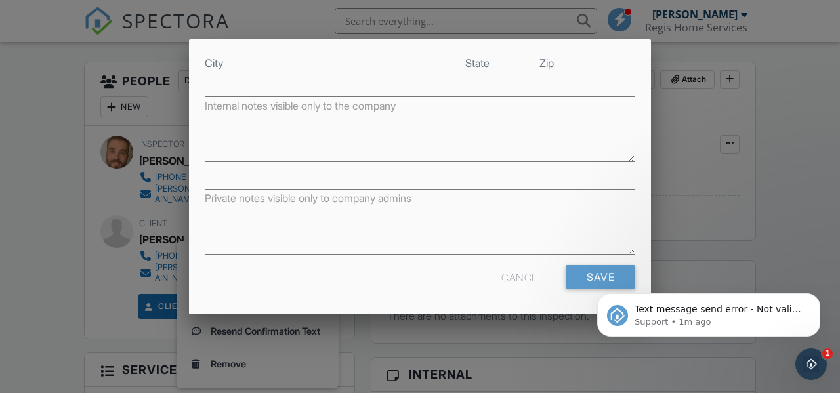
scroll to position [282, 0]
type input "[PHONE_NUMBER]"
click at [594, 278] on body "Text message send error - Not valid number: 704-776-080 -> . Please correct the…" at bounding box center [709, 311] width 252 height 81
click at [594, 274] on body "Text message send error - Not valid number: 704-776-080 -> . Please correct the…" at bounding box center [709, 311] width 252 height 81
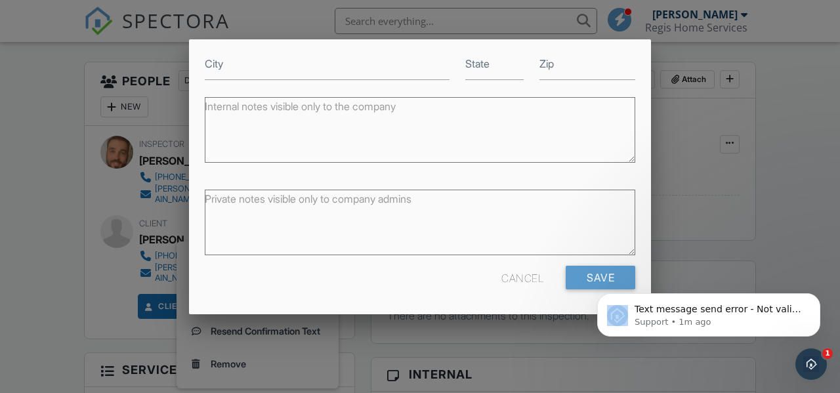
click at [594, 274] on body "Text message send error - Not valid number: 704-776-080 -> . Please correct the…" at bounding box center [709, 311] width 252 height 81
click at [603, 278] on body "Text message send error - Not valid number: 704-776-080 -> . Please correct the…" at bounding box center [709, 311] width 252 height 81
click at [593, 276] on body "Text message send error - Not valid number: 704-776-080 -> . Please correct the…" at bounding box center [709, 311] width 252 height 81
click at [728, 255] on div at bounding box center [420, 180] width 840 height 492
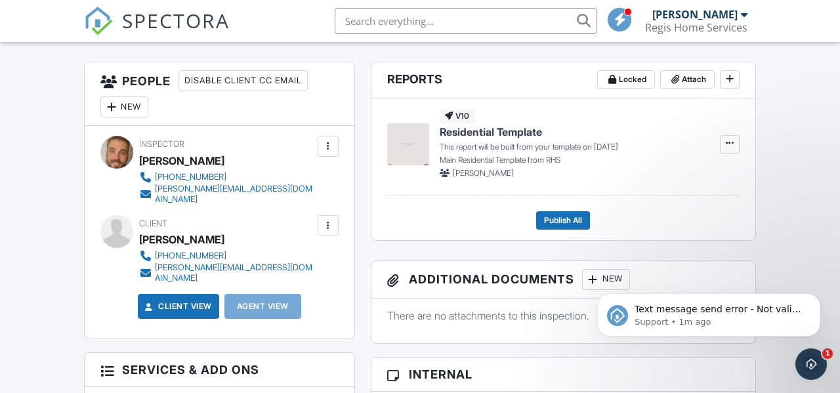
click at [327, 232] on div at bounding box center [328, 225] width 13 height 13
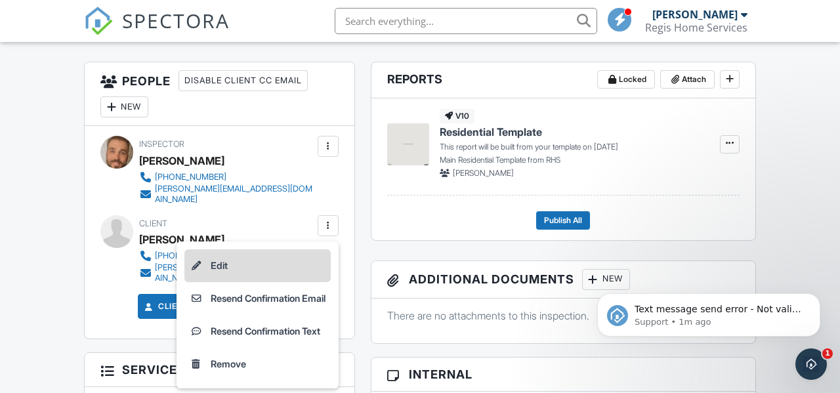
click at [253, 255] on li "Edit" at bounding box center [257, 265] width 146 height 33
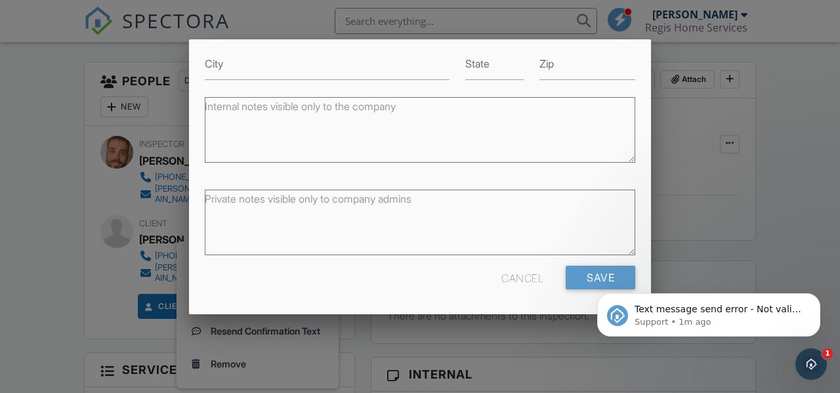
click at [604, 279] on body "Text message send error - Not valid number: [PHONE_NUMBER] -> . Please correct …" at bounding box center [709, 311] width 252 height 81
click at [679, 70] on div at bounding box center [420, 180] width 840 height 492
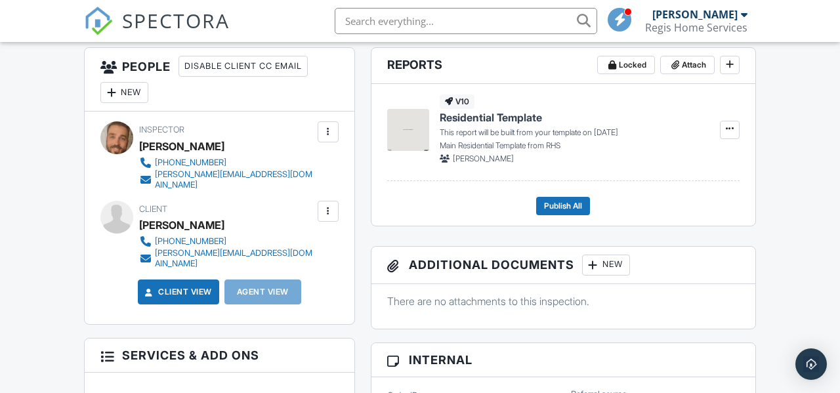
scroll to position [341, 0]
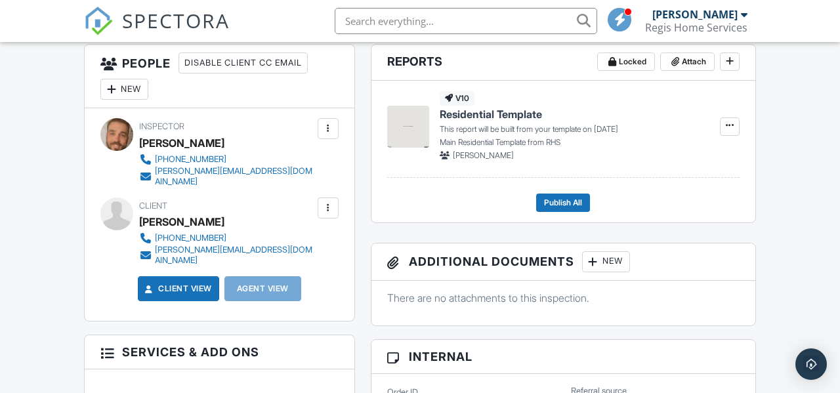
click at [251, 243] on div "[PHONE_NUMBER] [PERSON_NAME][EMAIL_ADDRESS][DOMAIN_NAME]" at bounding box center [232, 249] width 186 height 34
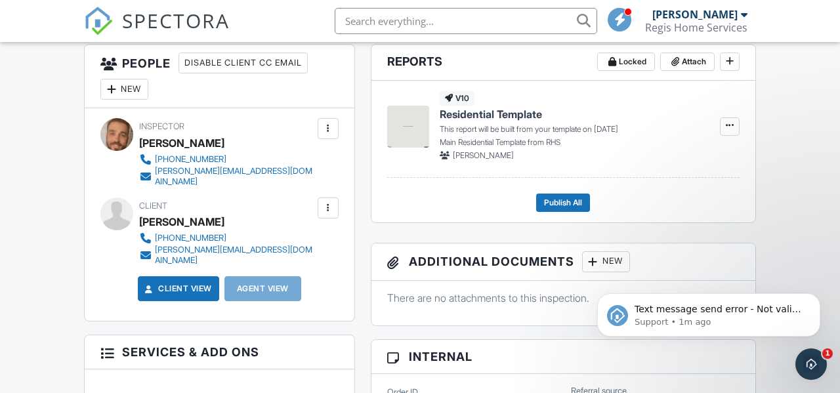
scroll to position [0, 0]
click at [331, 208] on div at bounding box center [328, 207] width 13 height 13
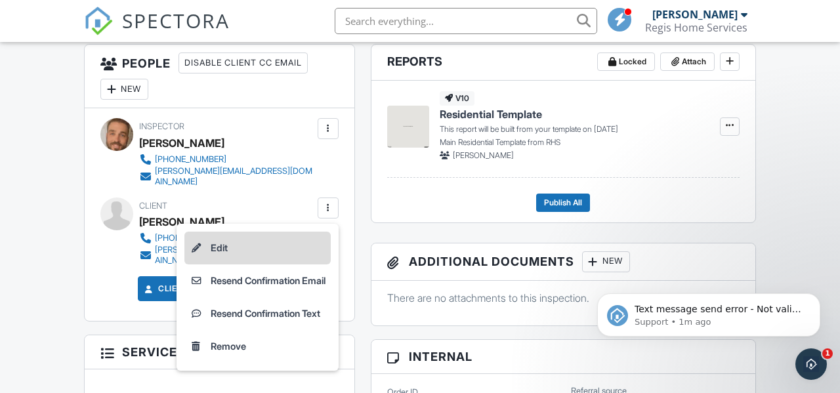
click at [233, 258] on li "Edit" at bounding box center [257, 248] width 146 height 33
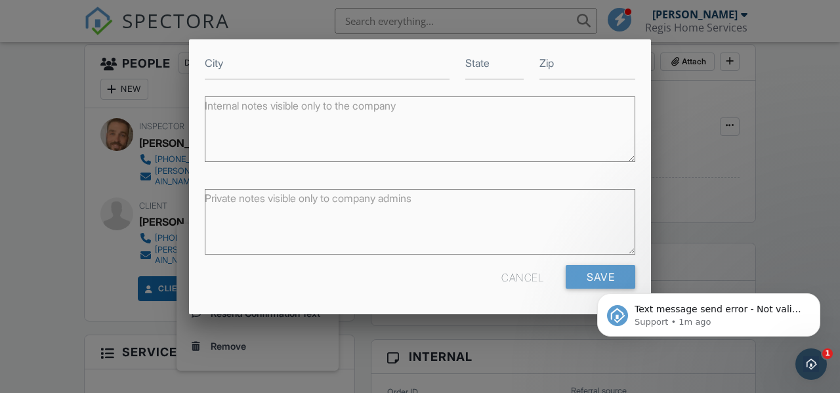
scroll to position [282, 0]
type input "704-776-0803"
click at [585, 274] on body "Text message send error - Not valid number: 704-776-080 -> . Please correct the…" at bounding box center [709, 311] width 252 height 81
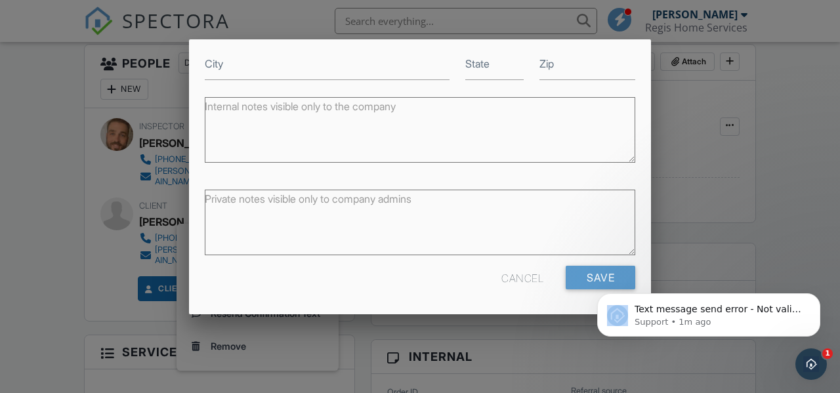
click at [585, 274] on body "Text message send error - Not valid number: 704-776-080 -> . Please correct the…" at bounding box center [709, 311] width 252 height 81
click at [595, 277] on body "Text message send error - Not valid number: 704-776-080 -> . Please correct the…" at bounding box center [709, 311] width 252 height 81
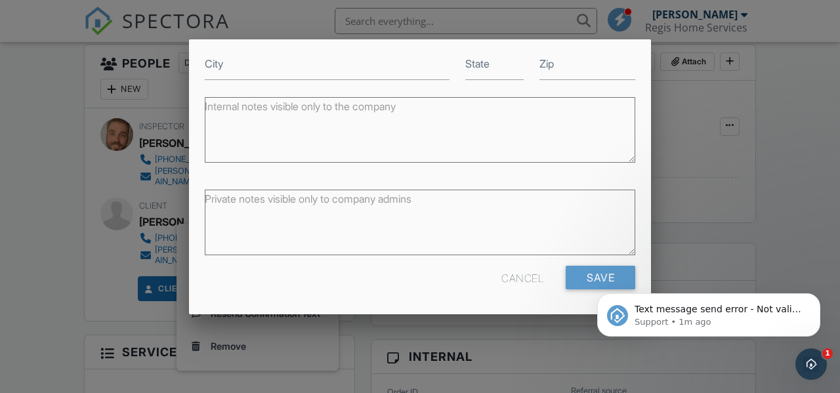
click at [683, 236] on div at bounding box center [420, 180] width 840 height 492
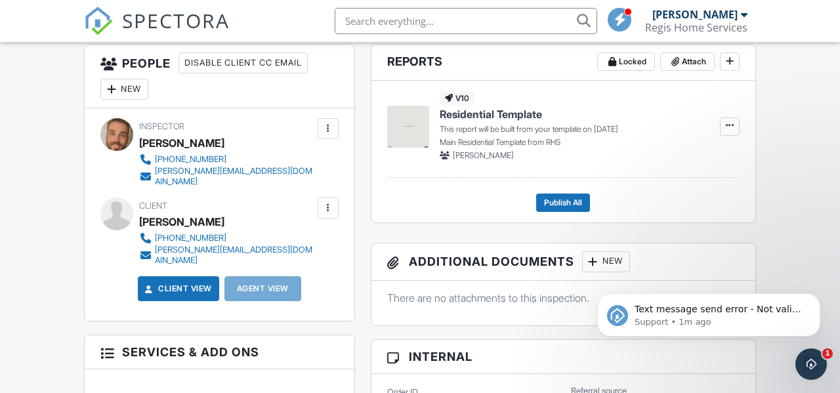
click at [337, 211] on div at bounding box center [328, 208] width 21 height 21
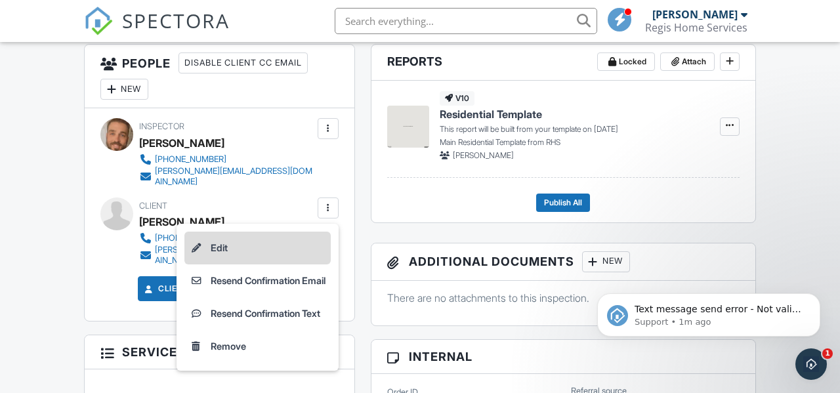
click at [238, 255] on li "Edit" at bounding box center [257, 248] width 146 height 33
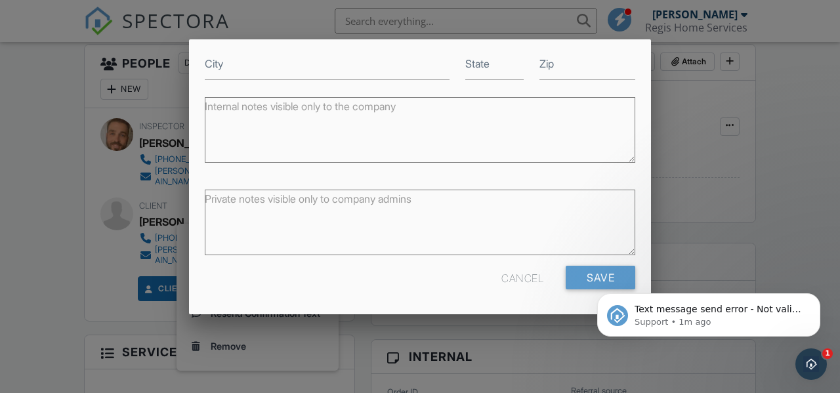
click at [612, 274] on body "Text message send error - Not valid number: 704-776-080 -> . Please correct the…" at bounding box center [709, 311] width 252 height 81
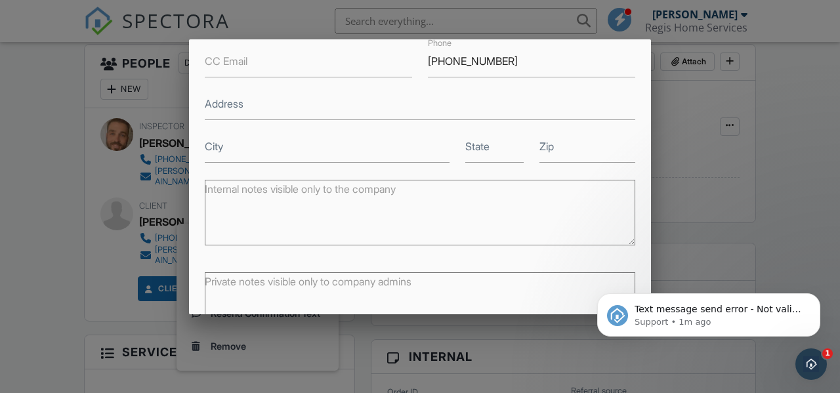
scroll to position [198, 0]
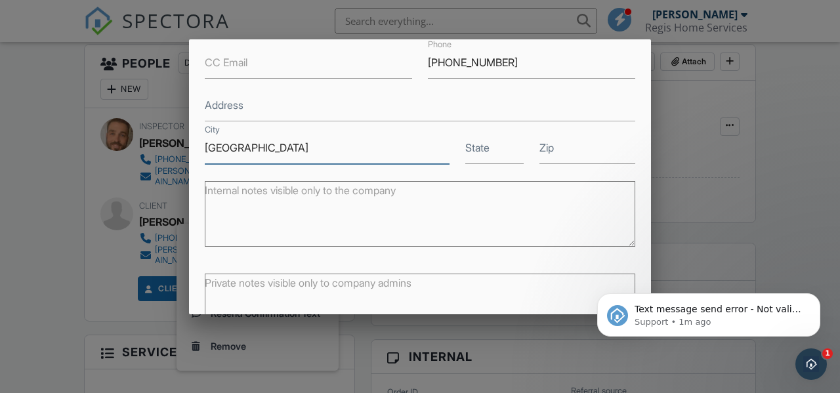
type input "Denver"
click at [476, 148] on label "State" at bounding box center [477, 147] width 24 height 14
click at [476, 148] on input "State" at bounding box center [494, 148] width 58 height 32
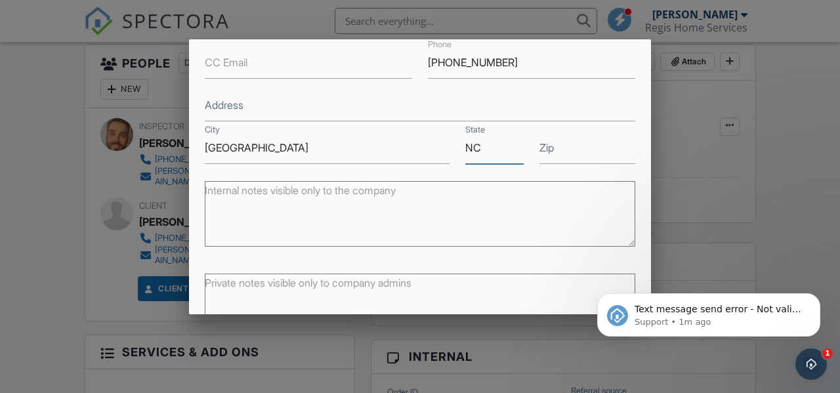
type input "NC"
click at [641, 161] on div "Zip" at bounding box center [588, 148] width 112 height 32
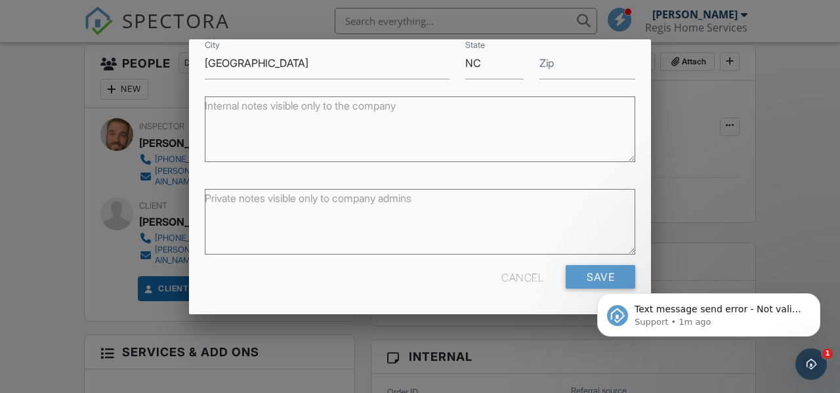
scroll to position [282, 0]
click at [600, 278] on body "Text message send error - Not valid number: 704-776-080 -> . Please correct the…" at bounding box center [709, 311] width 252 height 81
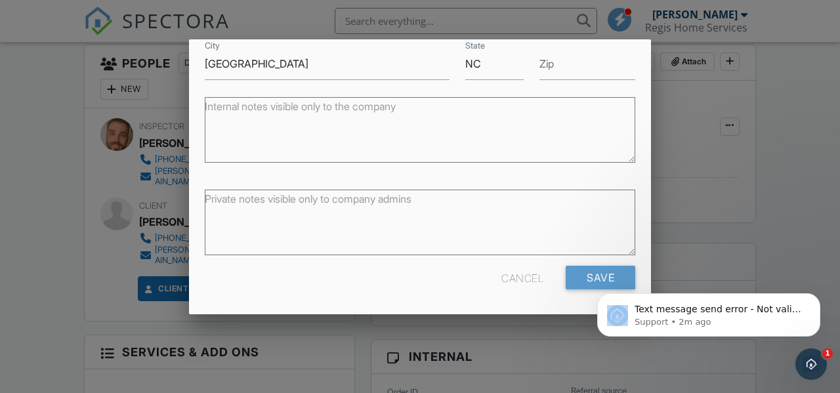
click at [600, 278] on body "Text message send error - Not valid number: 704-776-080 -> . Please correct the…" at bounding box center [709, 311] width 252 height 81
click at [584, 272] on body "Text message send error - Not valid number: 704-776-080 -> . Please correct the…" at bounding box center [709, 311] width 252 height 81
click at [592, 275] on body "Text message send error - Not valid number: 704-776-080 -> . Please correct the…" at bounding box center [709, 311] width 252 height 81
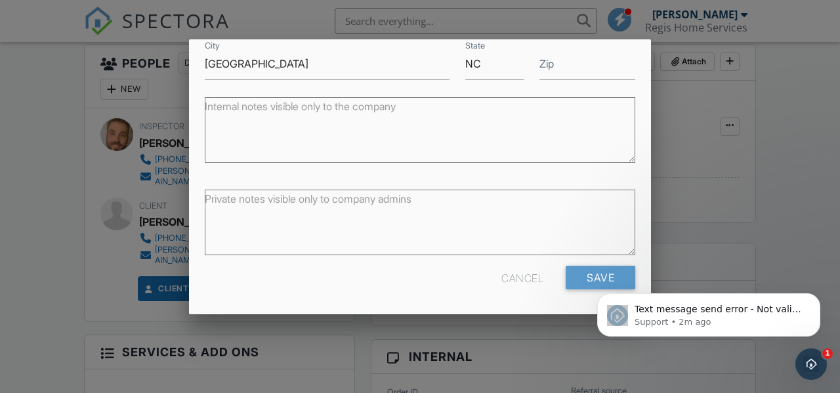
click at [682, 245] on div at bounding box center [420, 180] width 840 height 492
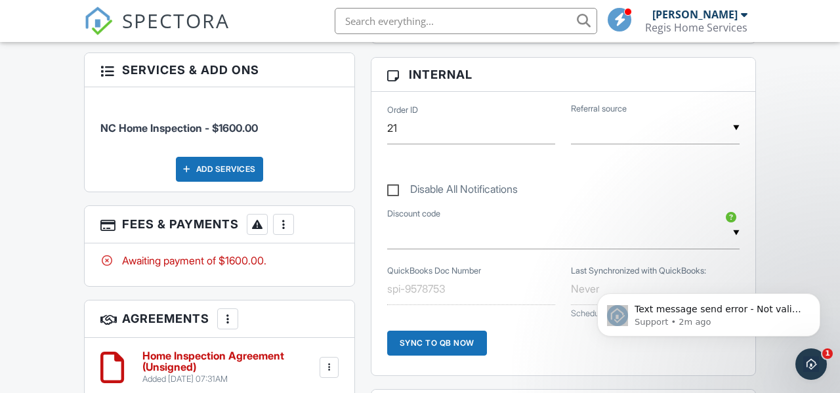
scroll to position [618, 0]
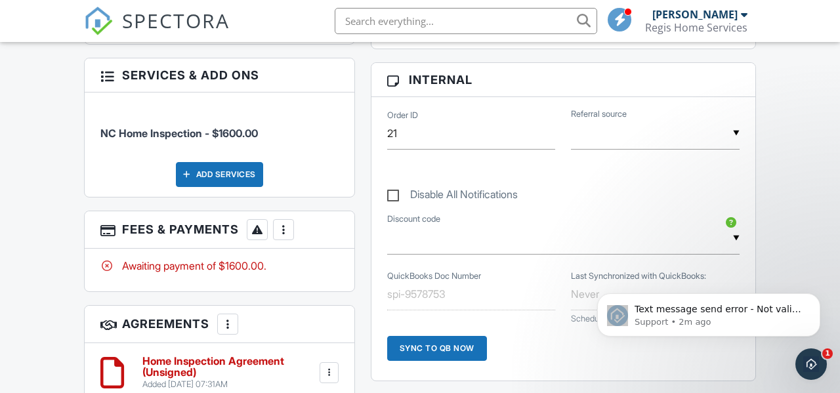
click at [213, 137] on li "NC Home Inspection - $1600.00" at bounding box center [219, 126] width 238 height 49
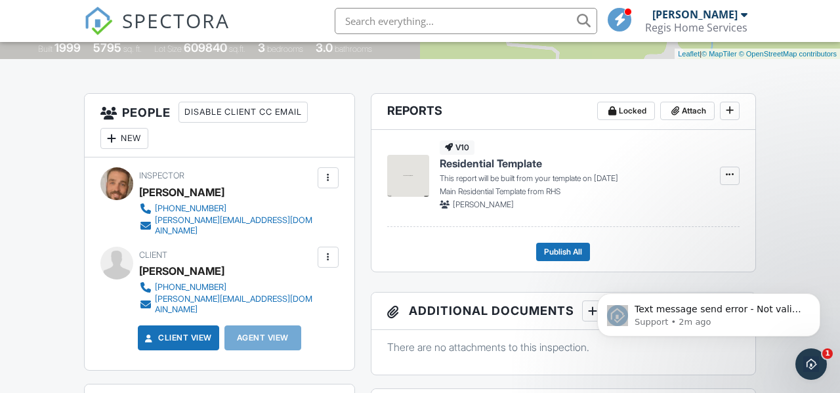
scroll to position [292, 0]
click at [329, 263] on div at bounding box center [328, 256] width 13 height 13
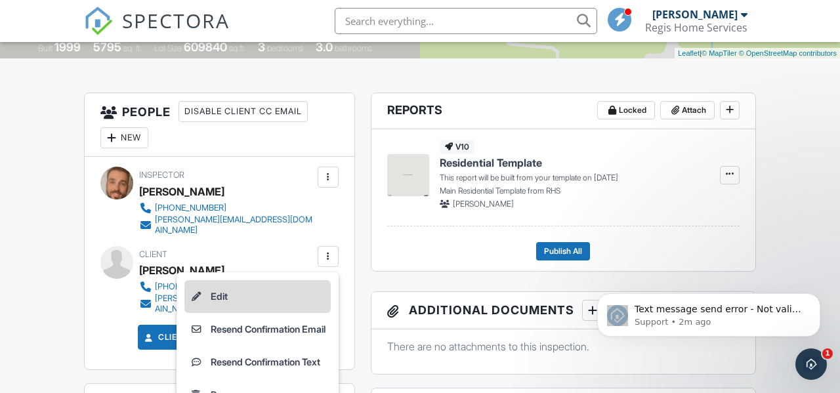
click at [278, 295] on li "Edit" at bounding box center [257, 296] width 146 height 33
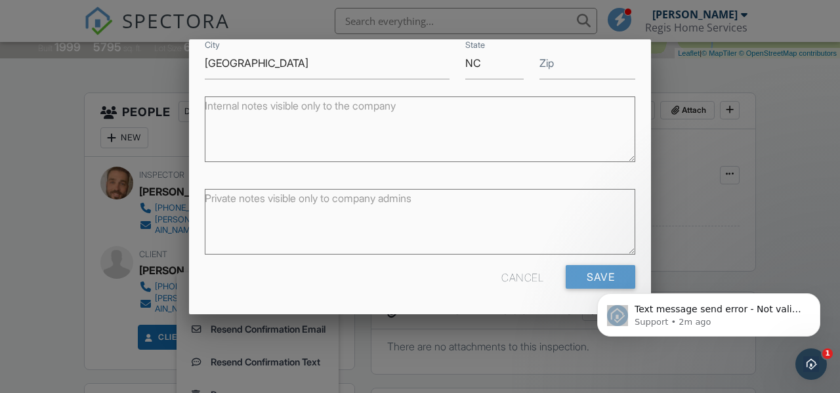
scroll to position [282, 0]
click at [599, 278] on body "Text message send error - Not valid number: 704-776-080 -> . Please correct the…" at bounding box center [709, 311] width 252 height 81
click at [525, 282] on div "Cancel" at bounding box center [522, 278] width 42 height 24
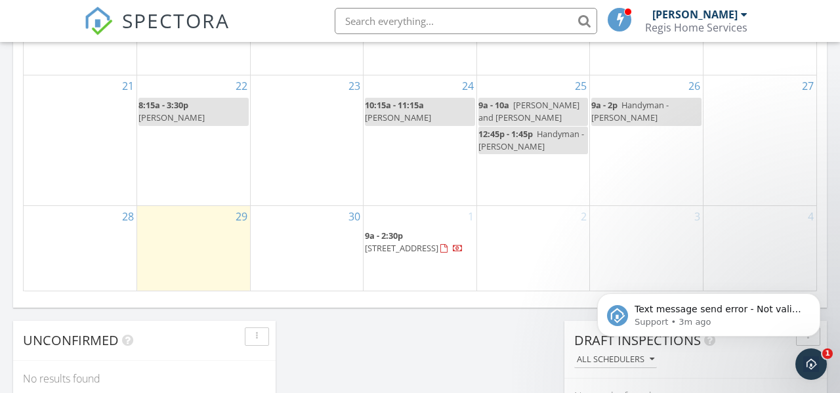
scroll to position [933, 0]
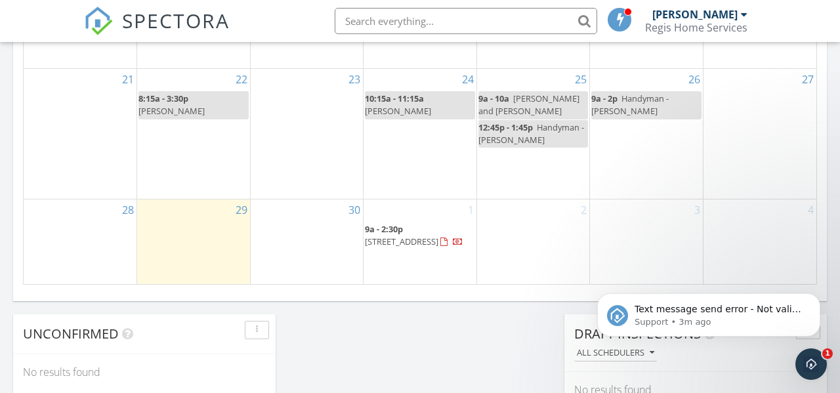
click at [425, 236] on span "[STREET_ADDRESS]" at bounding box center [402, 242] width 74 height 12
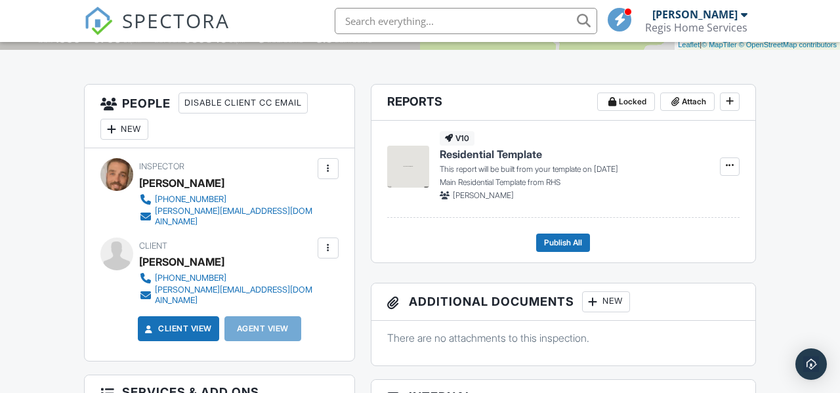
click at [329, 255] on div at bounding box center [328, 248] width 13 height 13
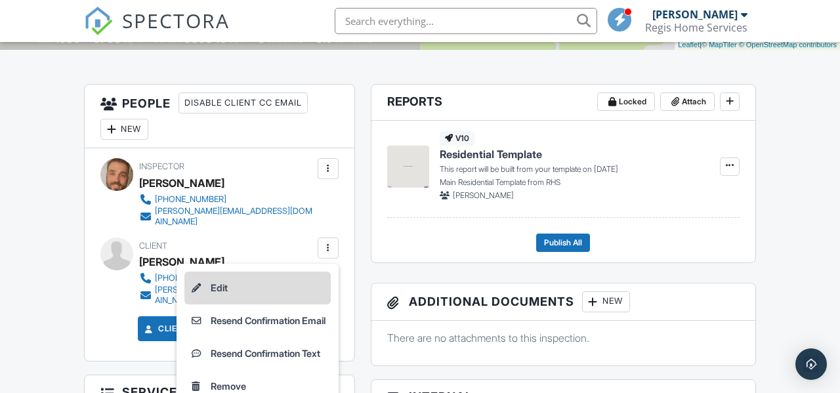
click at [287, 287] on li "Edit" at bounding box center [257, 288] width 146 height 33
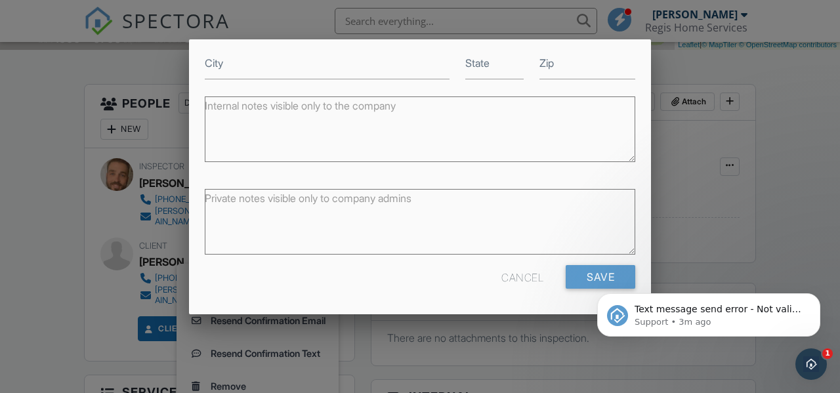
scroll to position [282, 0]
type input "[PHONE_NUMBER]"
click at [597, 275] on body "Text message send error - Not valid number: [PHONE_NUMBER] -> . Please correct …" at bounding box center [709, 311] width 252 height 81
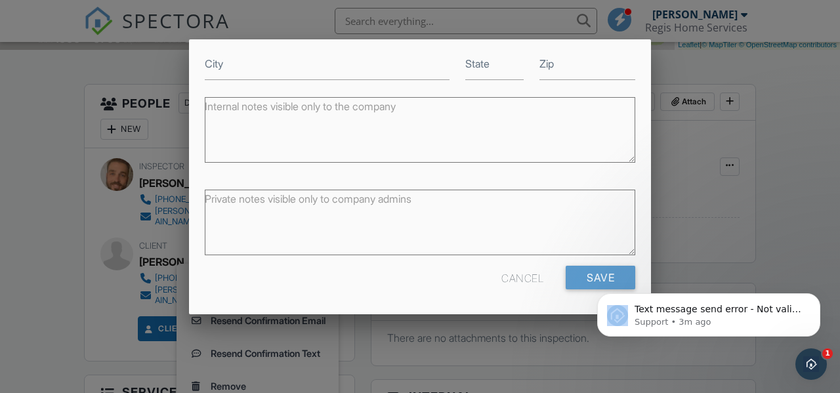
click at [597, 275] on body "Text message send error - Not valid number: [PHONE_NUMBER] -> . Please correct …" at bounding box center [709, 311] width 252 height 81
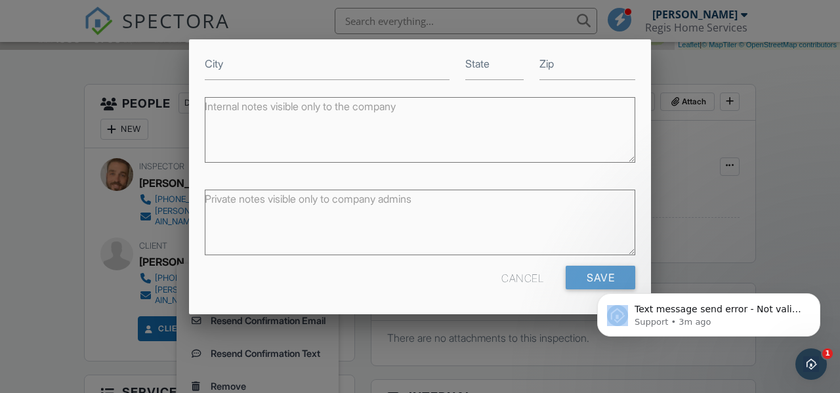
click at [597, 275] on body "Text message send error - Not valid number: [PHONE_NUMBER] -> . Please correct …" at bounding box center [709, 311] width 252 height 81
click at [585, 294] on body "Text message send error - Not valid number: [PHONE_NUMBER] -> . Please correct …" at bounding box center [709, 311] width 252 height 81
click at [585, 293] on body "Text message send error - Not valid number: [PHONE_NUMBER] -> . Please correct …" at bounding box center [709, 311] width 252 height 81
click at [585, 284] on body "Text message send error - Not valid number: [PHONE_NUMBER] -> . Please correct …" at bounding box center [709, 311] width 252 height 81
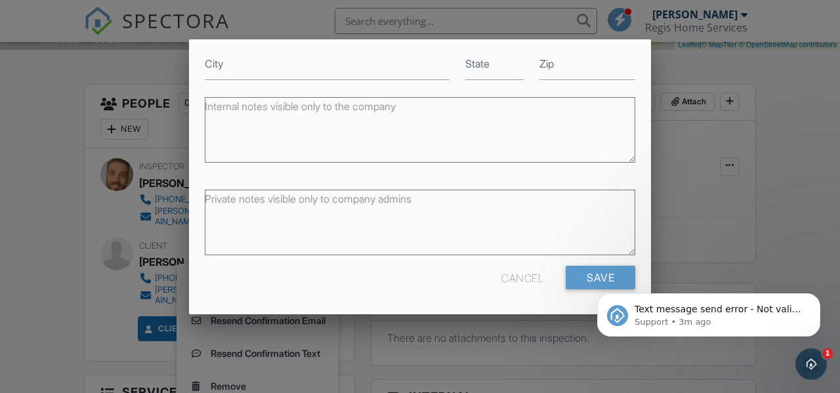
click at [528, 280] on div "Cancel" at bounding box center [522, 278] width 42 height 24
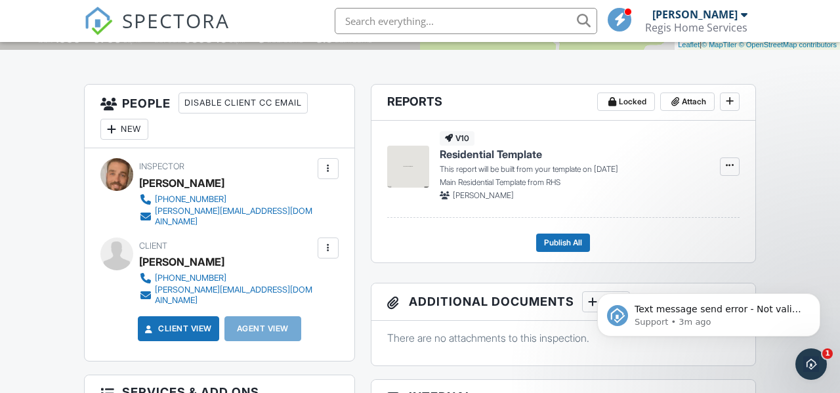
click at [209, 284] on div "[PHONE_NUMBER]" at bounding box center [191, 278] width 72 height 11
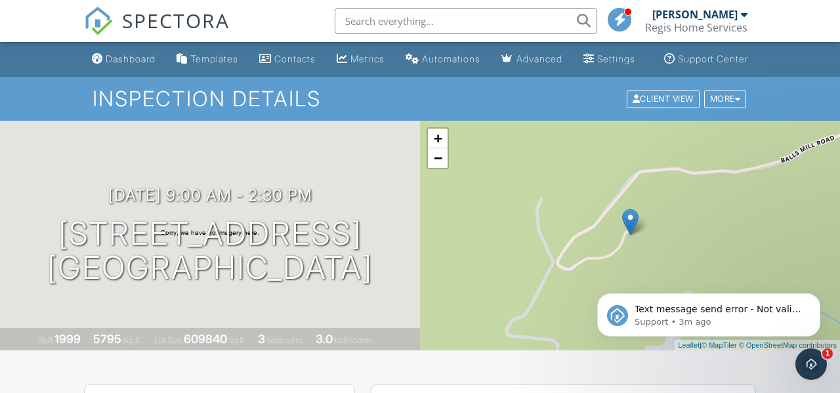
scroll to position [0, 0]
click at [731, 108] on div "More" at bounding box center [725, 99] width 43 height 18
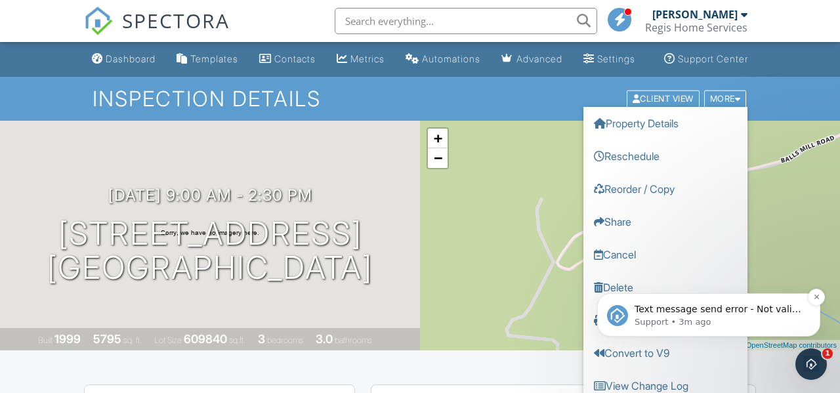
click at [679, 315] on span "Text message send error - Not valid number: 704-776-080 -> . Please correct the…" at bounding box center [718, 355] width 167 height 102
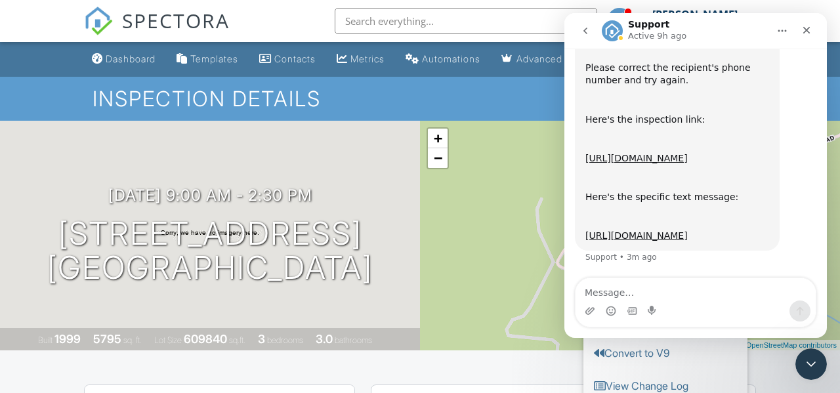
scroll to position [120, 0]
click at [585, 28] on icon "go back" at bounding box center [585, 31] width 11 height 11
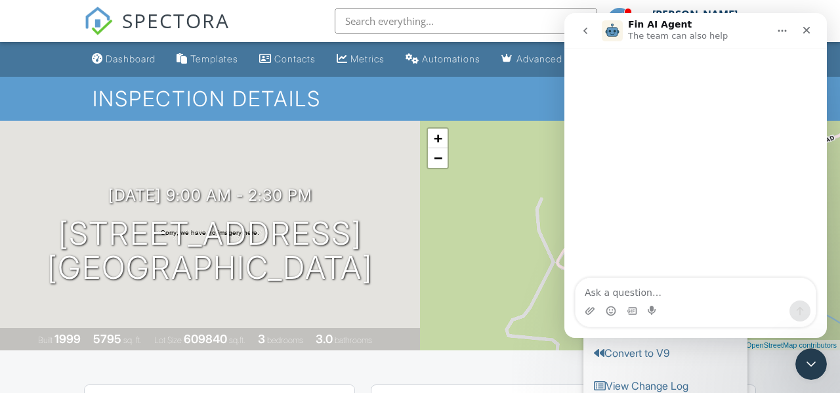
scroll to position [0, 0]
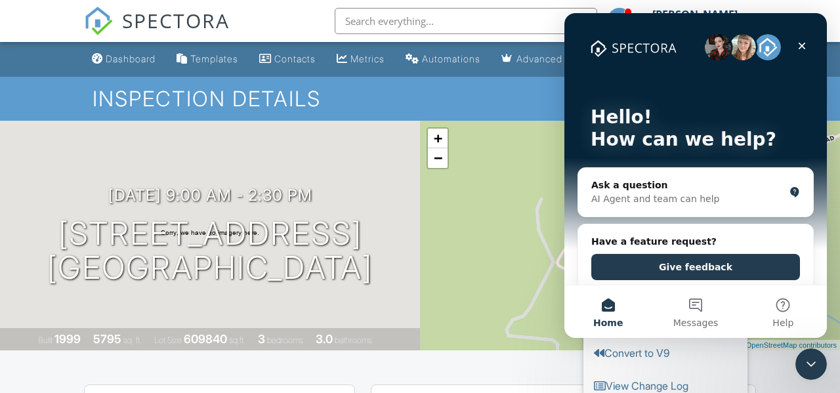
click at [679, 25] on div "Hello! How can we help?" at bounding box center [696, 131] width 236 height 236
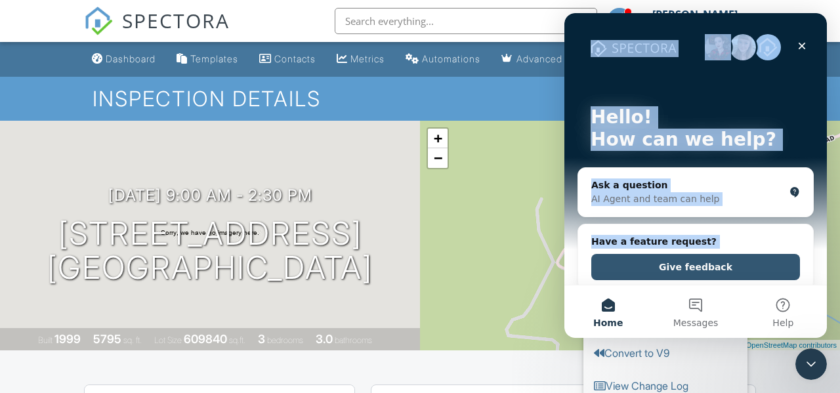
drag, startPoint x: 679, startPoint y: 33, endPoint x: 741, endPoint y: 268, distance: 242.9
click at [741, 268] on div "Hello! How can we help? Ask a question AI Agent and team can help Have a featur…" at bounding box center [695, 391] width 263 height 756
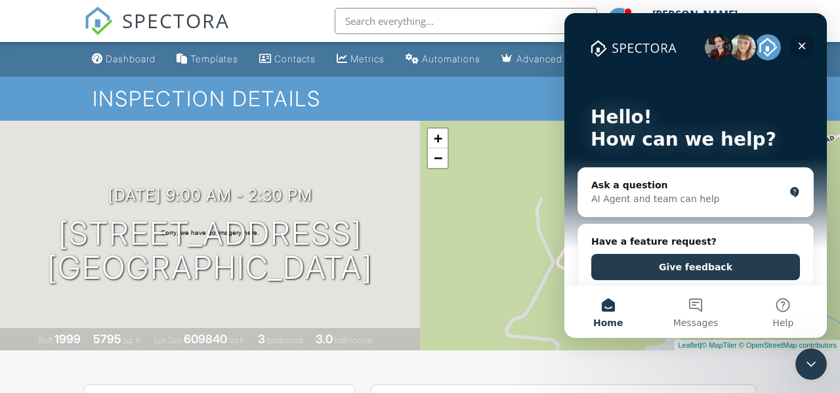
click at [801, 44] on icon "Close" at bounding box center [802, 46] width 7 height 7
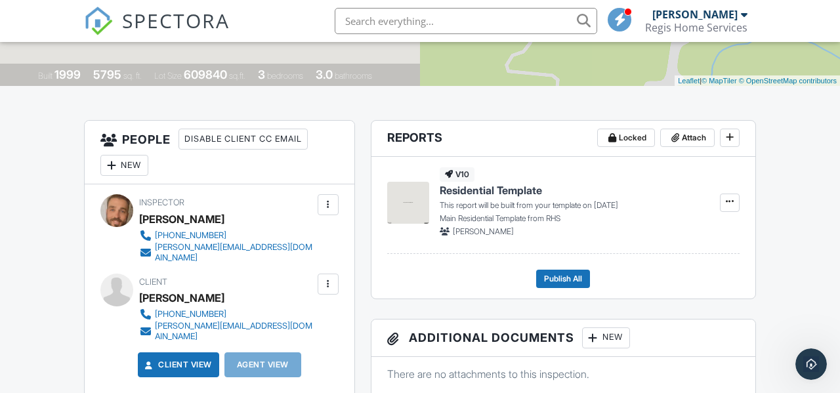
scroll to position [249, 0]
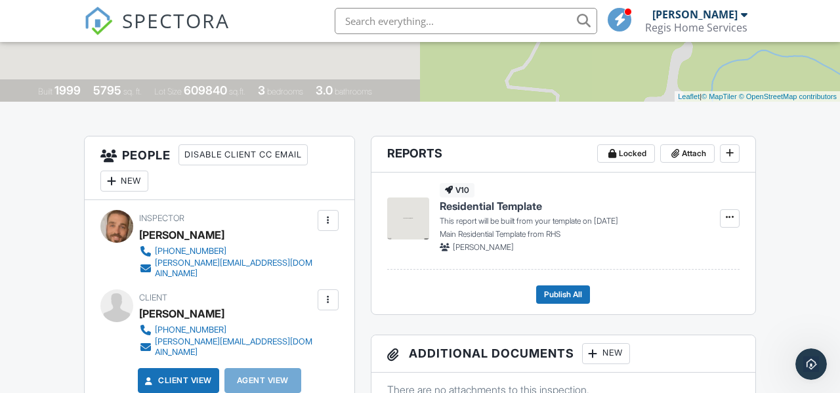
click at [330, 306] on div at bounding box center [328, 299] width 13 height 13
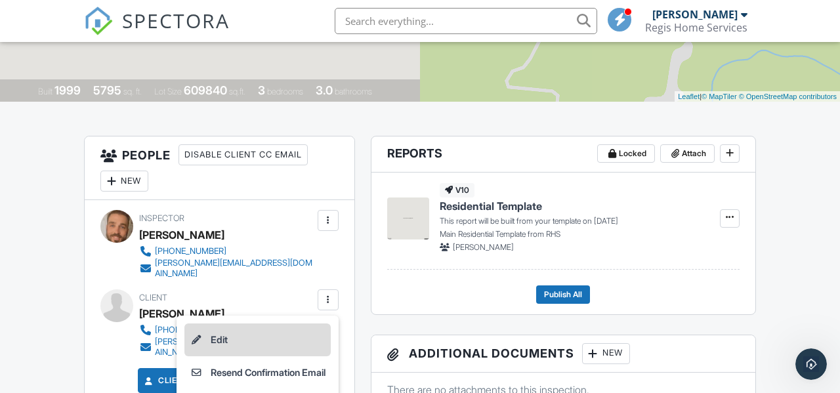
click at [270, 341] on li "Edit" at bounding box center [257, 340] width 146 height 33
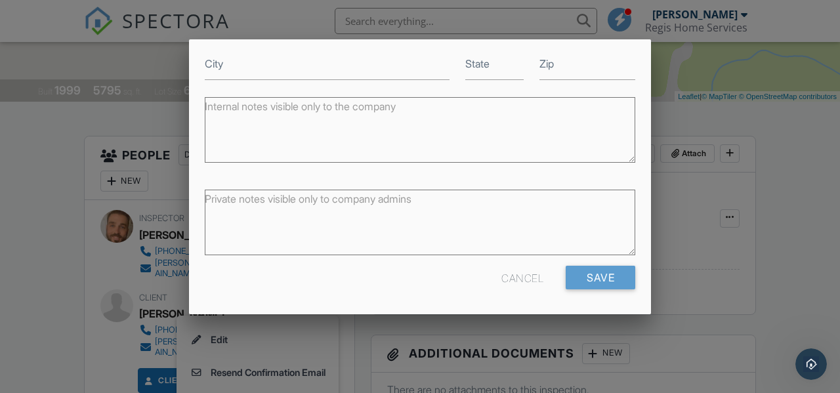
scroll to position [0, 0]
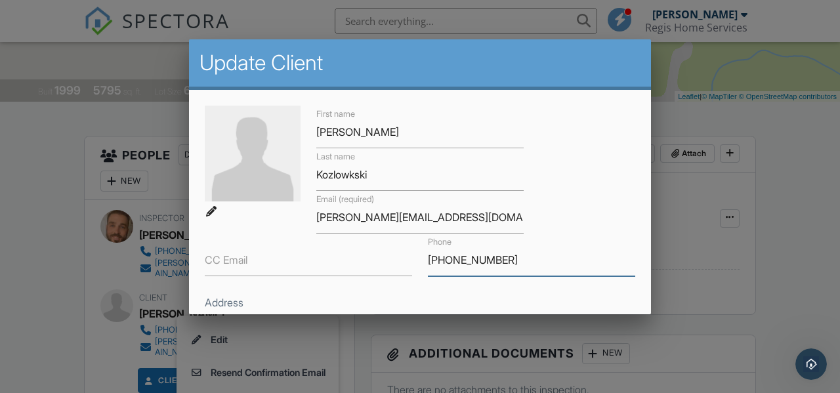
click at [522, 261] on input "[PHONE_NUMBER]" at bounding box center [531, 260] width 207 height 32
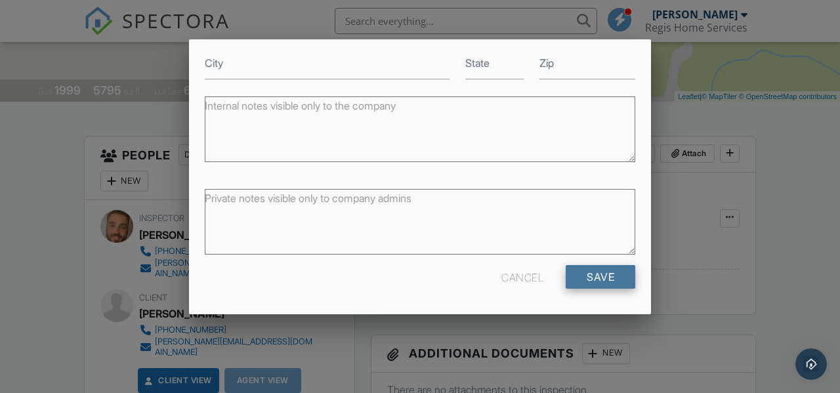
scroll to position [282, 0]
click at [603, 279] on input "Save" at bounding box center [601, 278] width 70 height 24
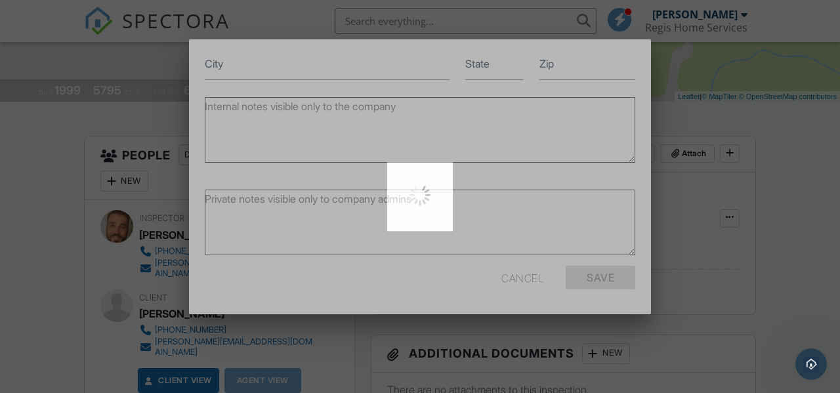
click at [603, 279] on div at bounding box center [420, 196] width 840 height 393
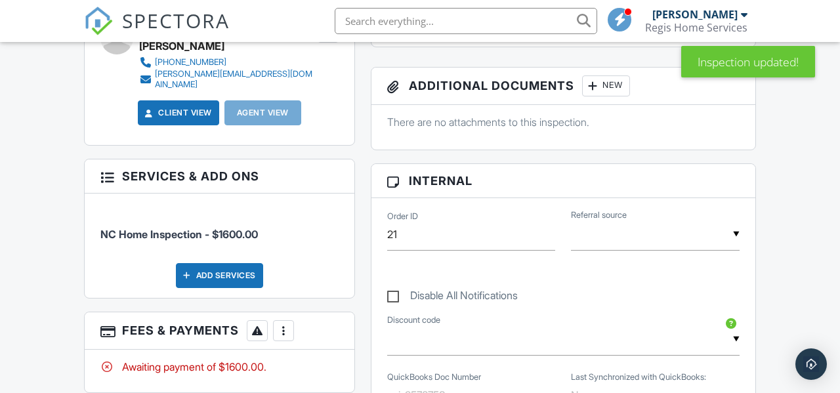
scroll to position [586, 0]
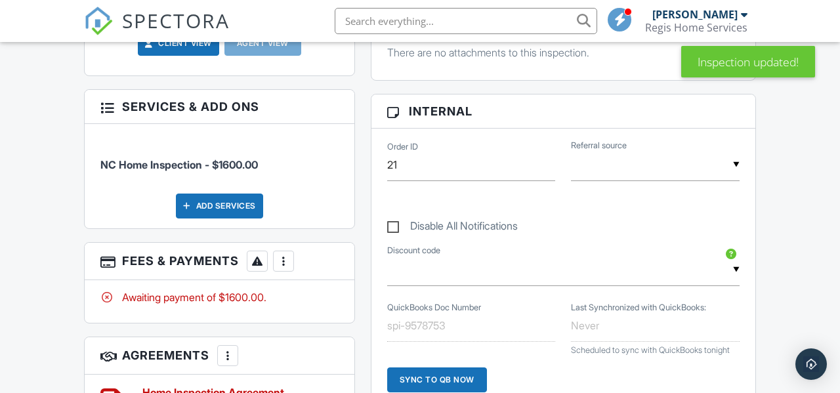
click at [209, 203] on div "Add Services" at bounding box center [219, 206] width 87 height 25
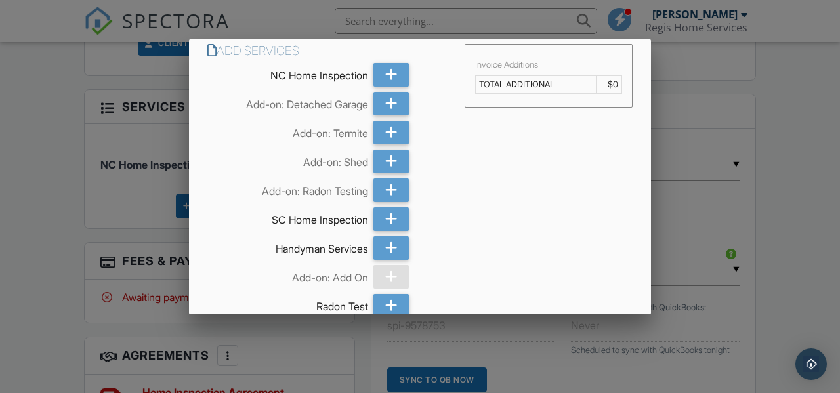
scroll to position [0, 0]
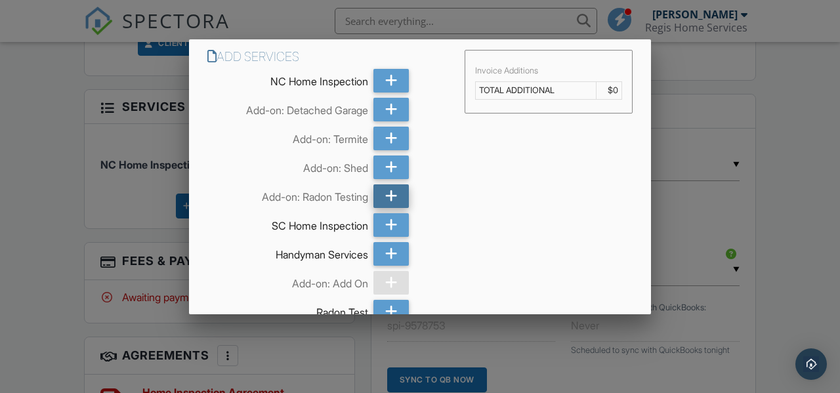
click at [385, 203] on icon at bounding box center [391, 196] width 12 height 24
click at [392, 194] on icon at bounding box center [391, 196] width 12 height 24
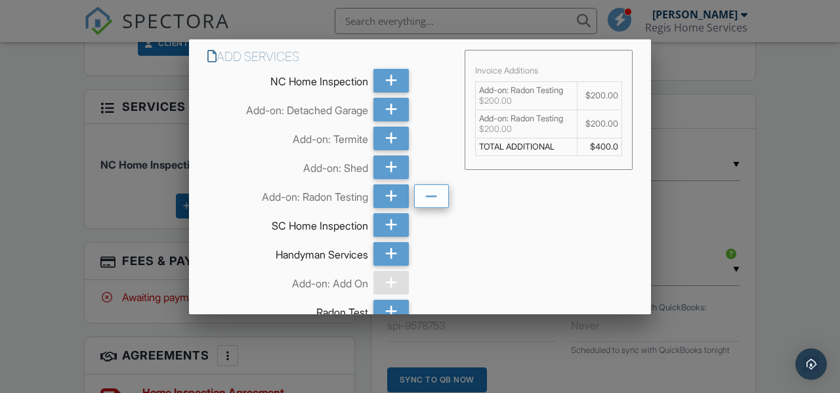
click at [438, 198] on div at bounding box center [431, 196] width 35 height 24
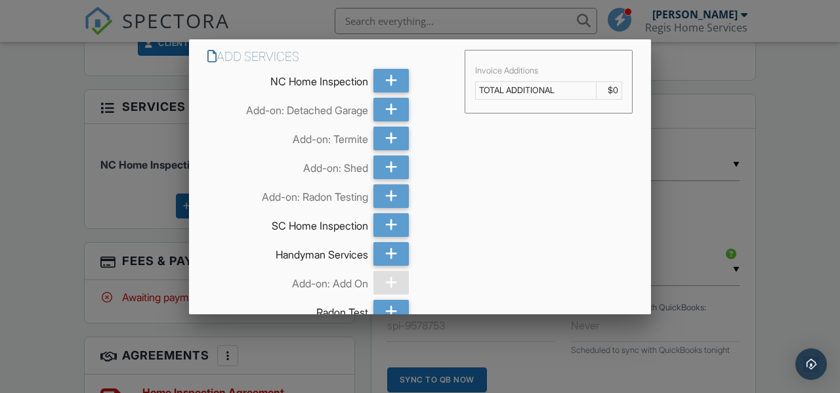
click at [698, 167] on div at bounding box center [420, 180] width 840 height 492
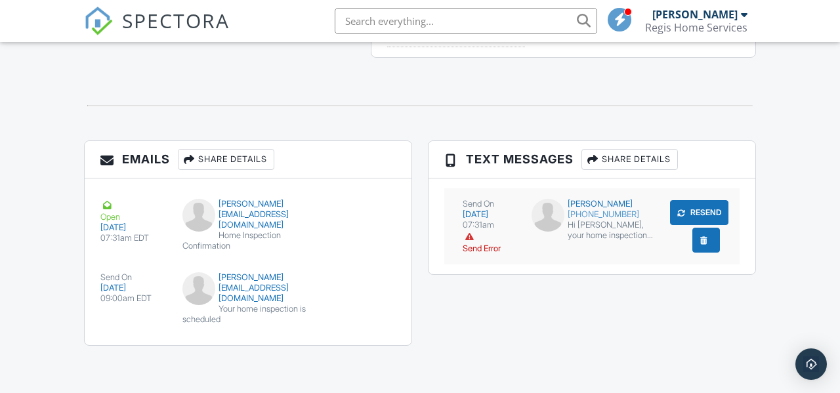
scroll to position [1517, 0]
